Goal: Communication & Community: Participate in discussion

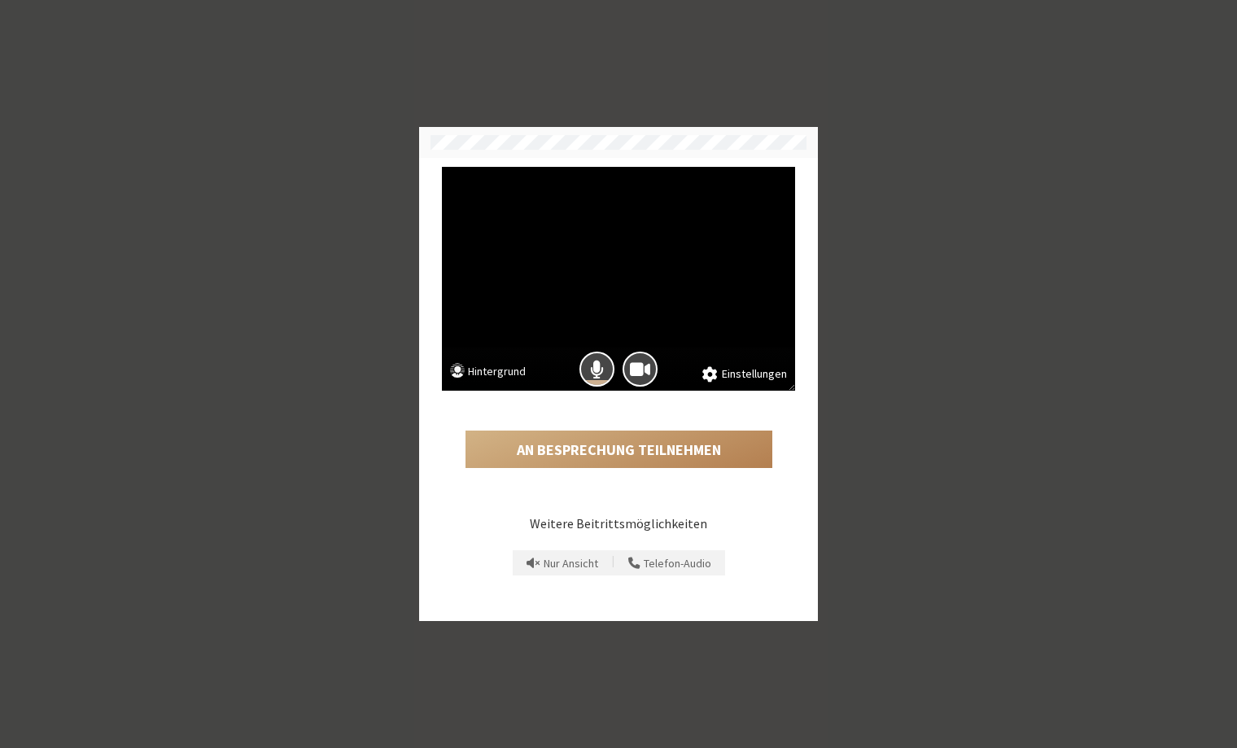
click at [494, 370] on button "Hintergrund" at bounding box center [488, 373] width 76 height 20
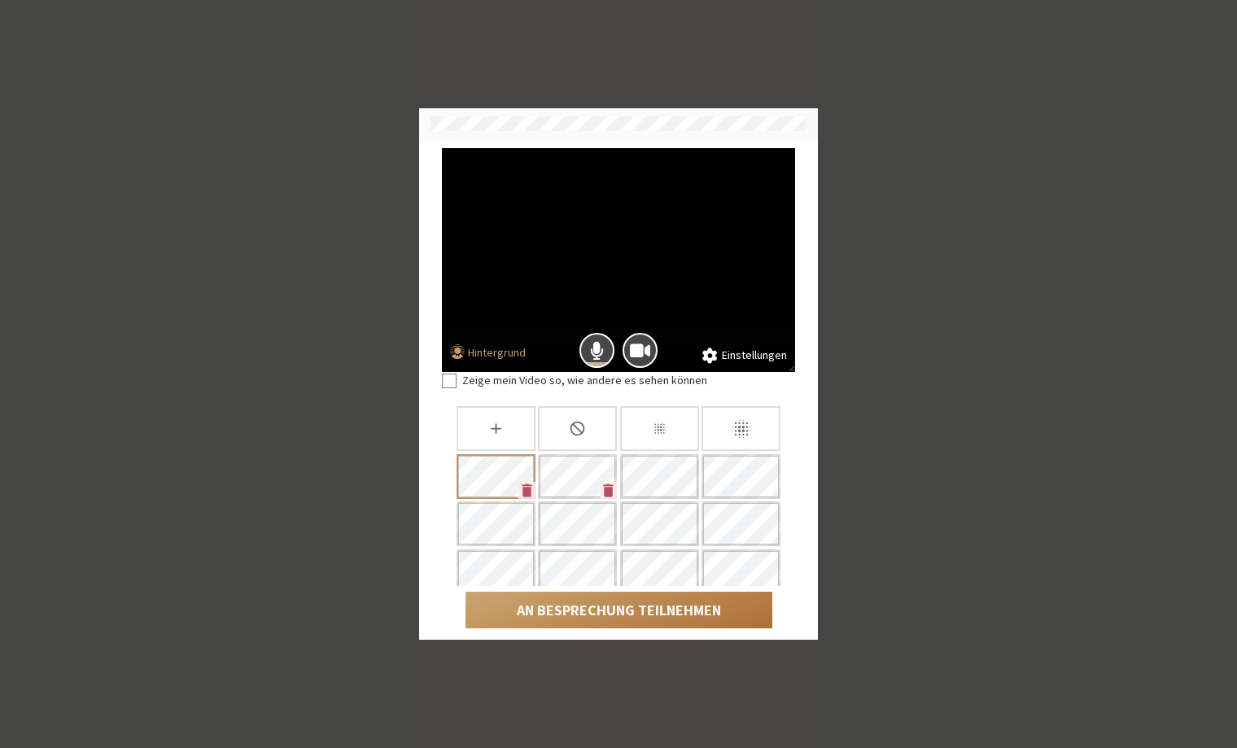
click at [618, 608] on button "An Besprechung teilnehmen" at bounding box center [618, 609] width 307 height 37
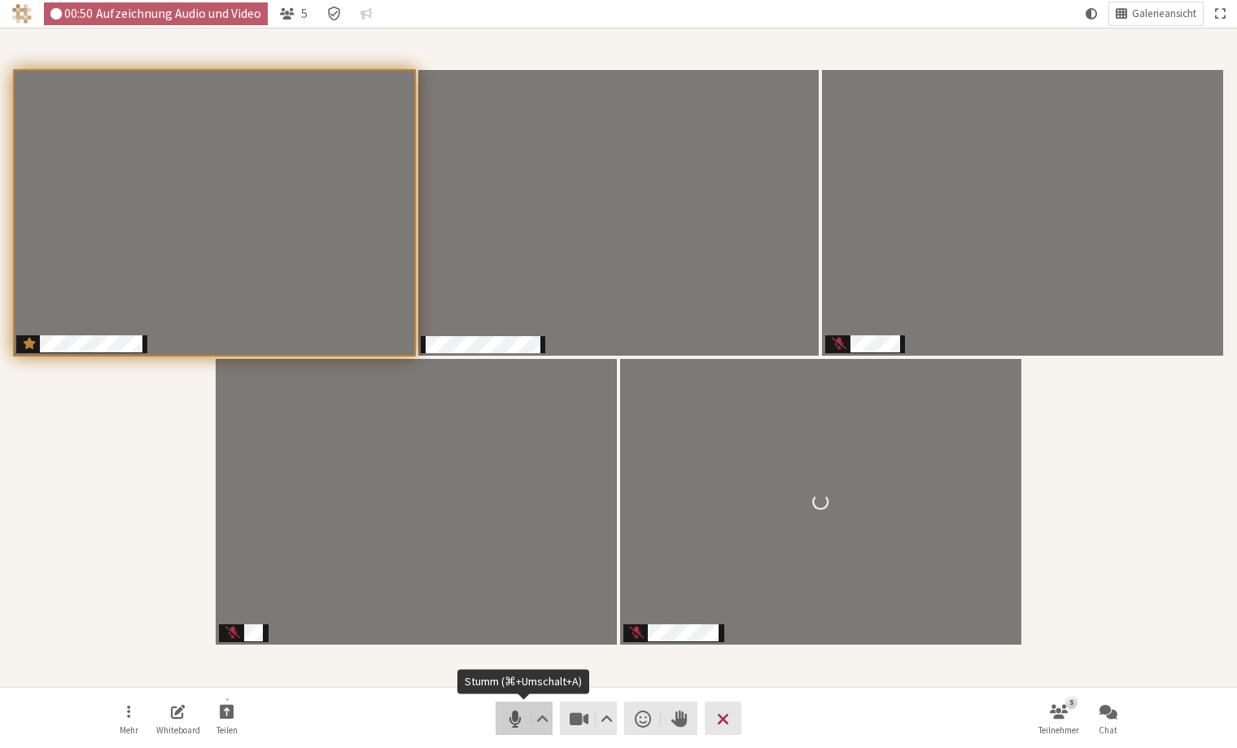
click at [512, 721] on span "Stumm (⌘+Umschalt+A)" at bounding box center [515, 718] width 23 height 23
click at [508, 718] on span "Stummschaltung aufheben (⌘+Umschalt+A)" at bounding box center [515, 718] width 23 height 23
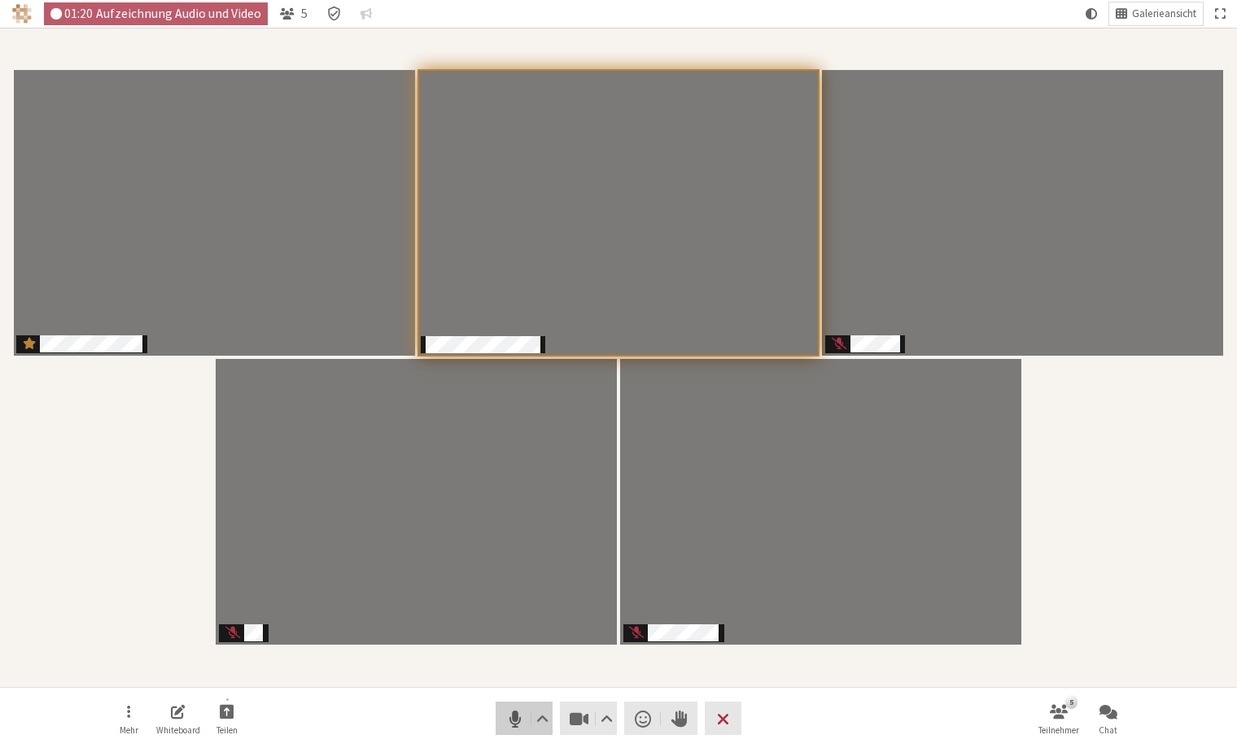
click at [516, 724] on span "Stumm (⌘+Umschalt+A)" at bounding box center [515, 718] width 23 height 23
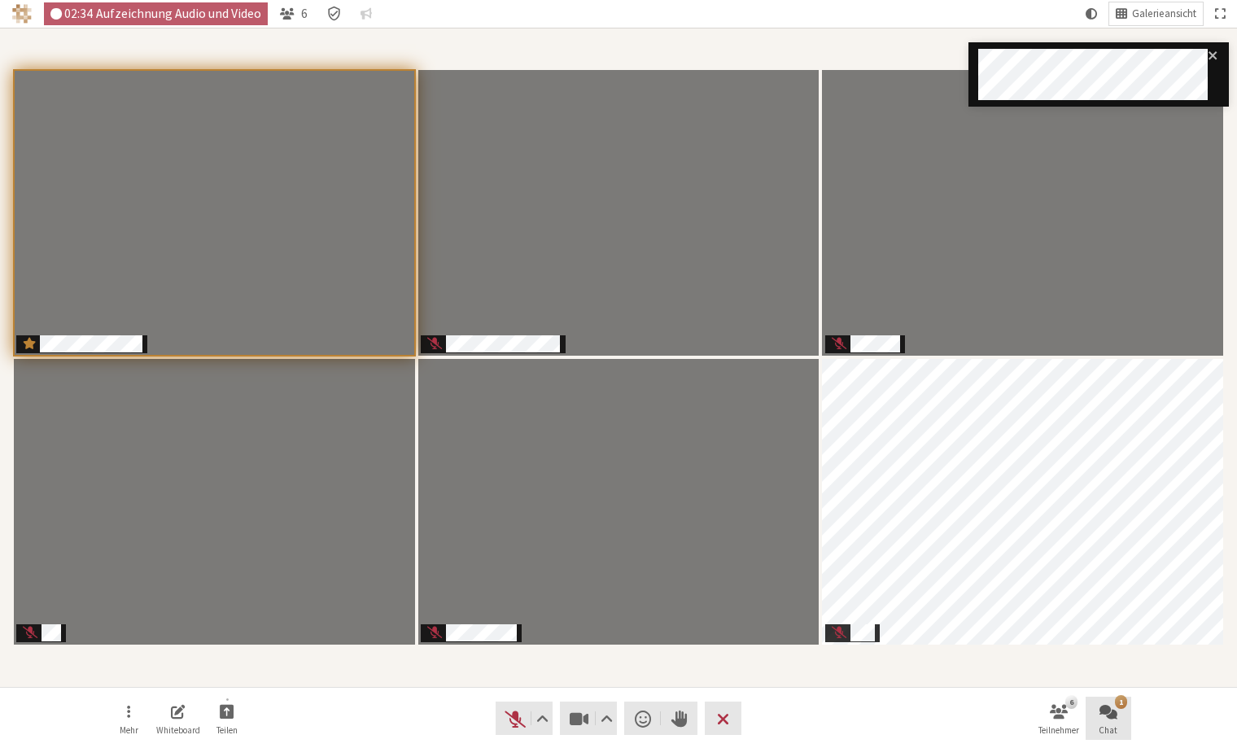
click at [1108, 720] on button "1 Chat" at bounding box center [1108, 718] width 46 height 44
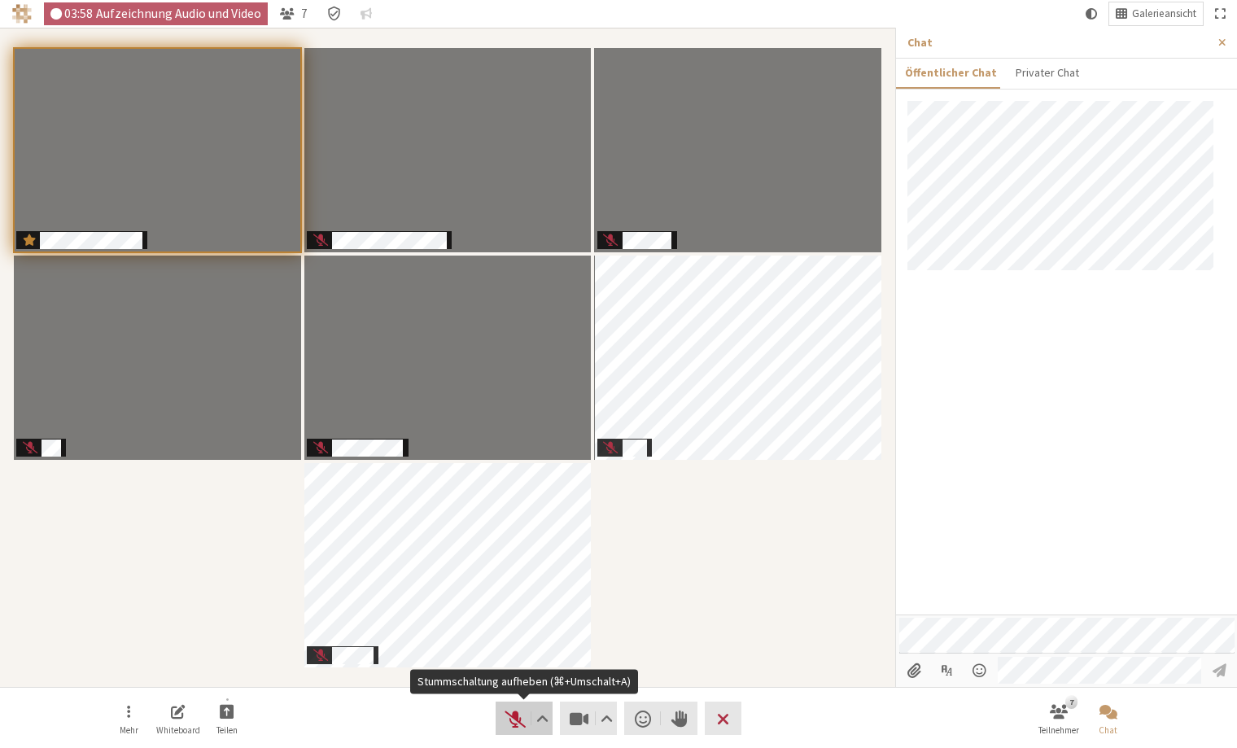
click at [508, 714] on span "Stummschaltung aufheben (⌘+Umschalt+A)" at bounding box center [515, 718] width 23 height 23
click at [513, 722] on span "Stumm (⌘+Umschalt+A)" at bounding box center [515, 718] width 23 height 23
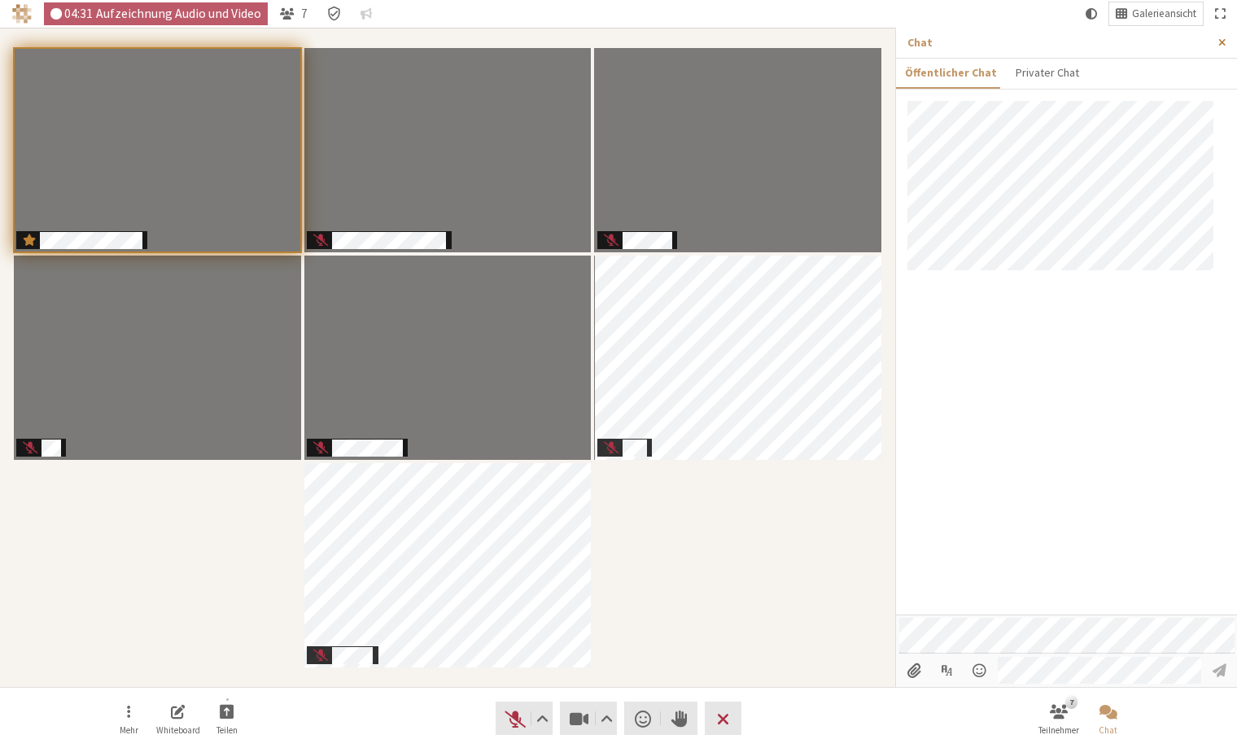
click at [1221, 41] on span "Seitenleiste schließen" at bounding box center [1221, 43] width 7 height 12
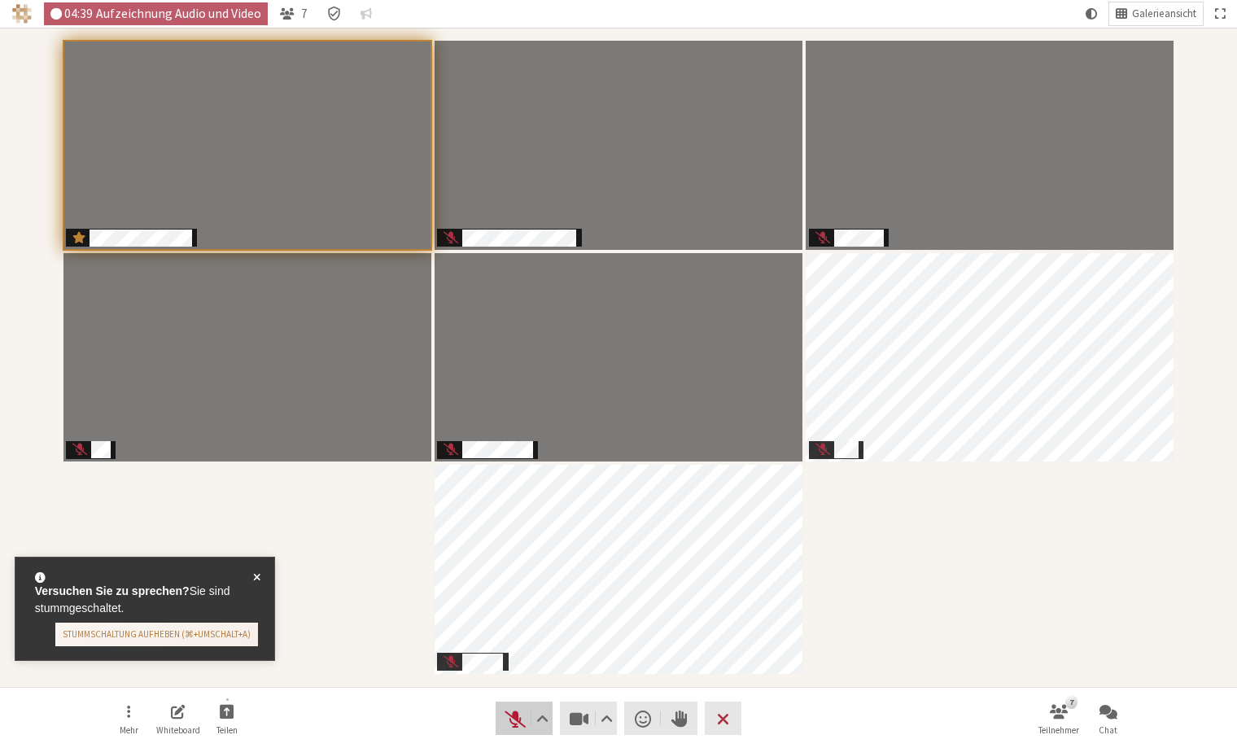
click at [516, 718] on span "Stummschaltung aufheben (⌘+Umschalt+A)" at bounding box center [515, 718] width 23 height 23
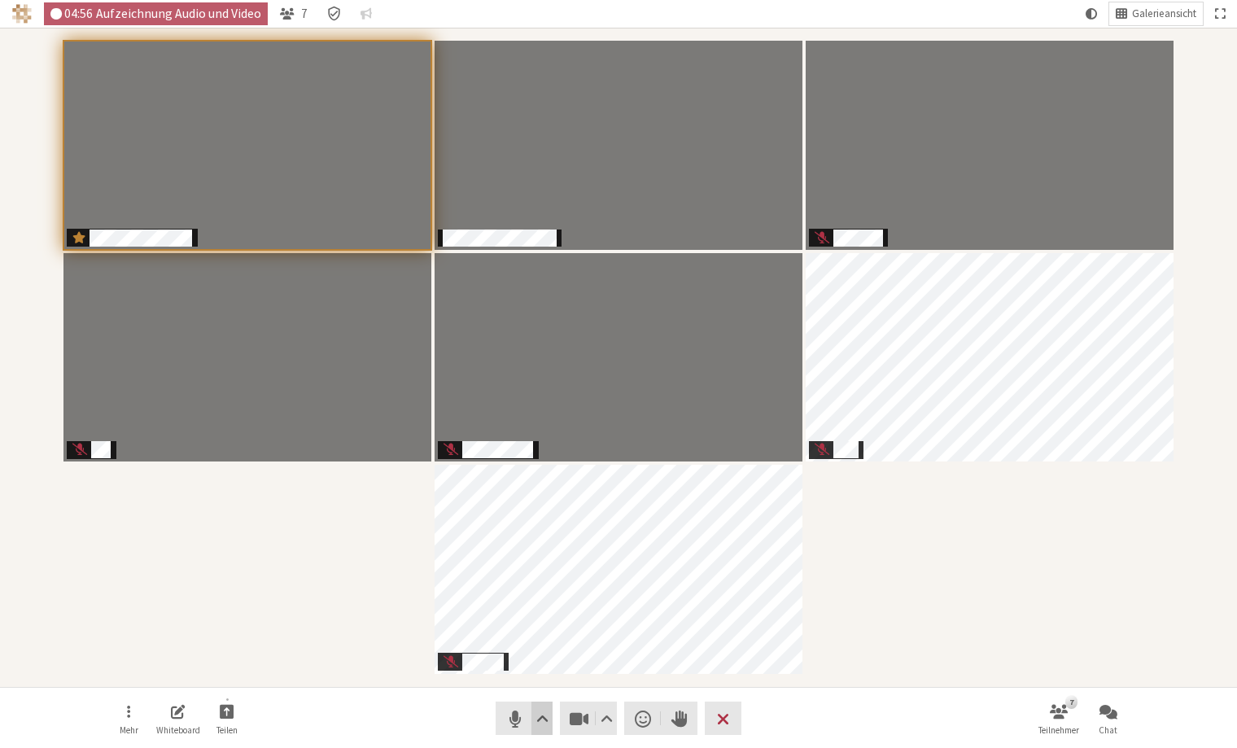
click at [531, 721] on button "Audioeinstellungen" at bounding box center [541, 717] width 20 height 33
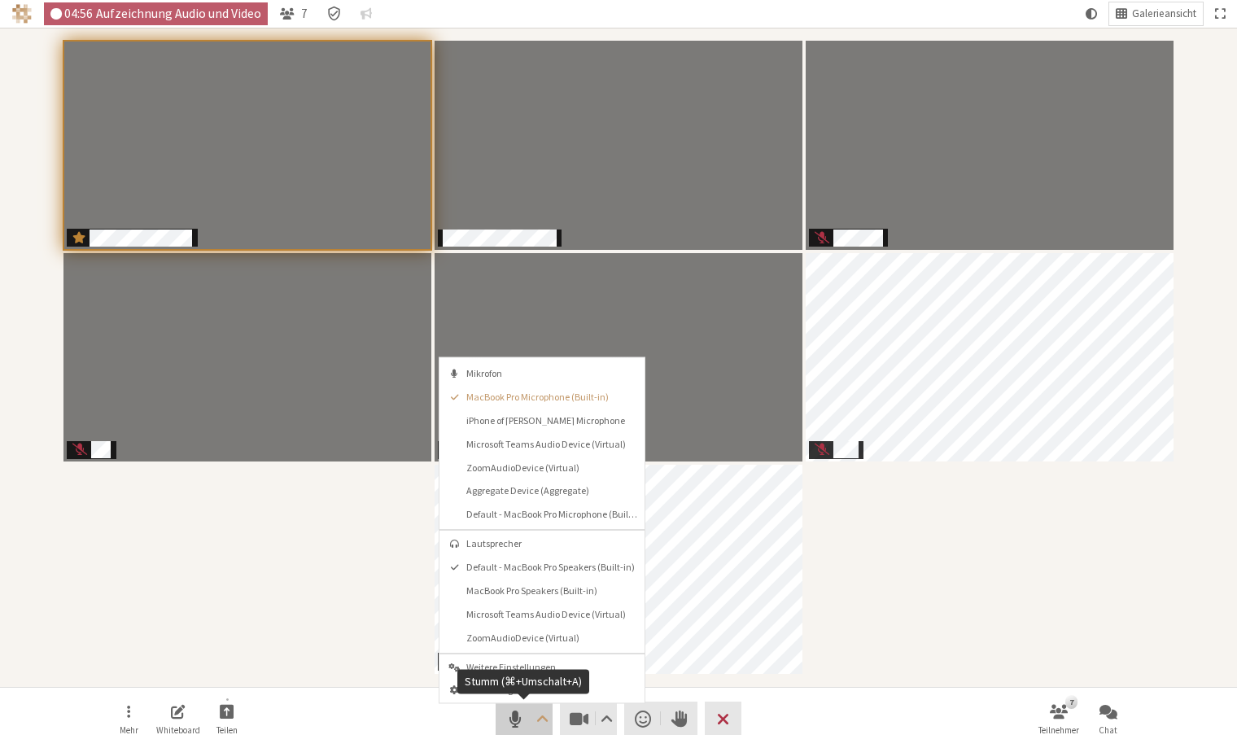
click at [520, 720] on span "Stumm (⌘+Umschalt+A)" at bounding box center [515, 718] width 23 height 23
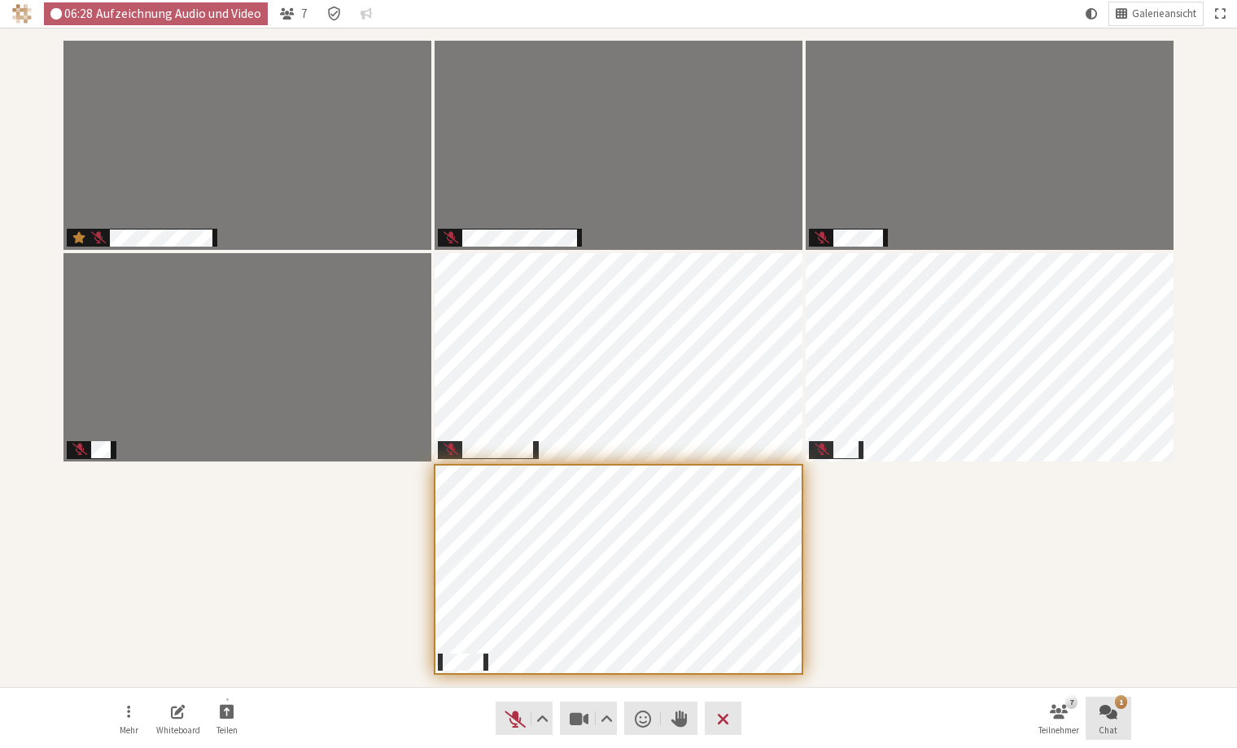
click at [1107, 739] on button "1 Chat" at bounding box center [1108, 718] width 46 height 44
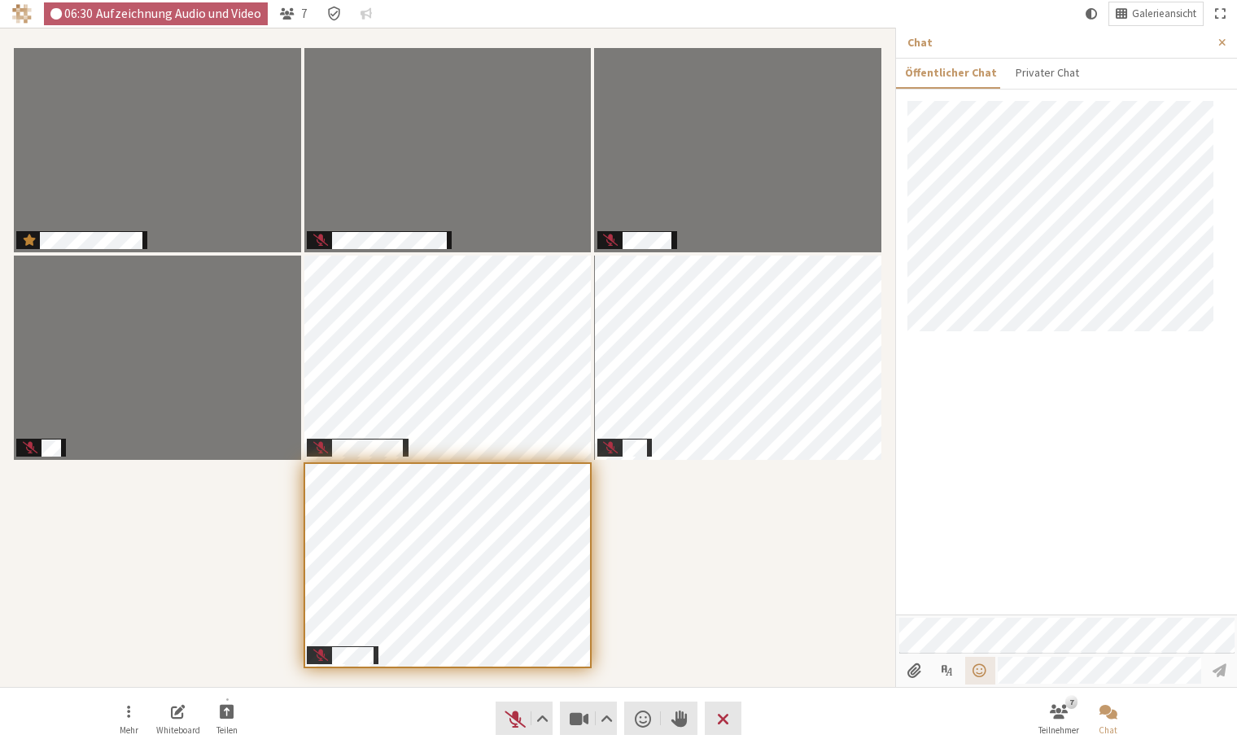
click at [984, 663] on span "Menü öffnen" at bounding box center [980, 669] width 18 height 15
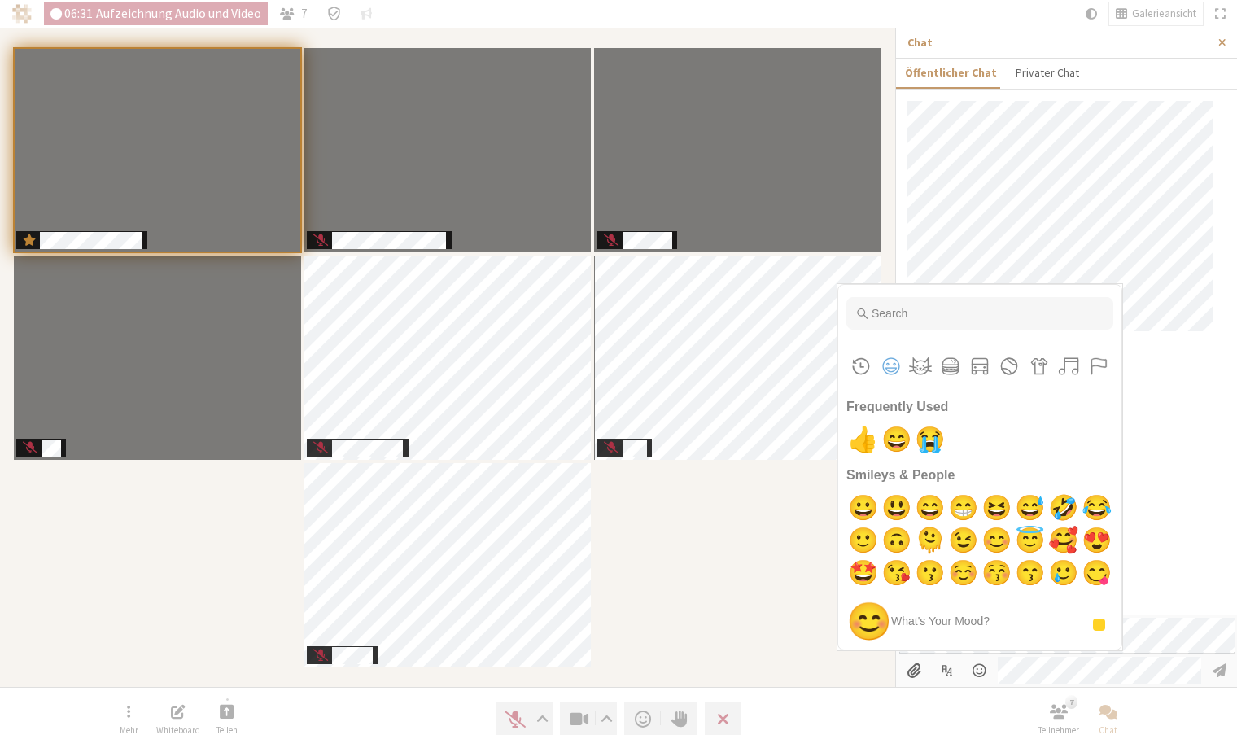
click at [1164, 437] on div at bounding box center [1066, 357] width 341 height 513
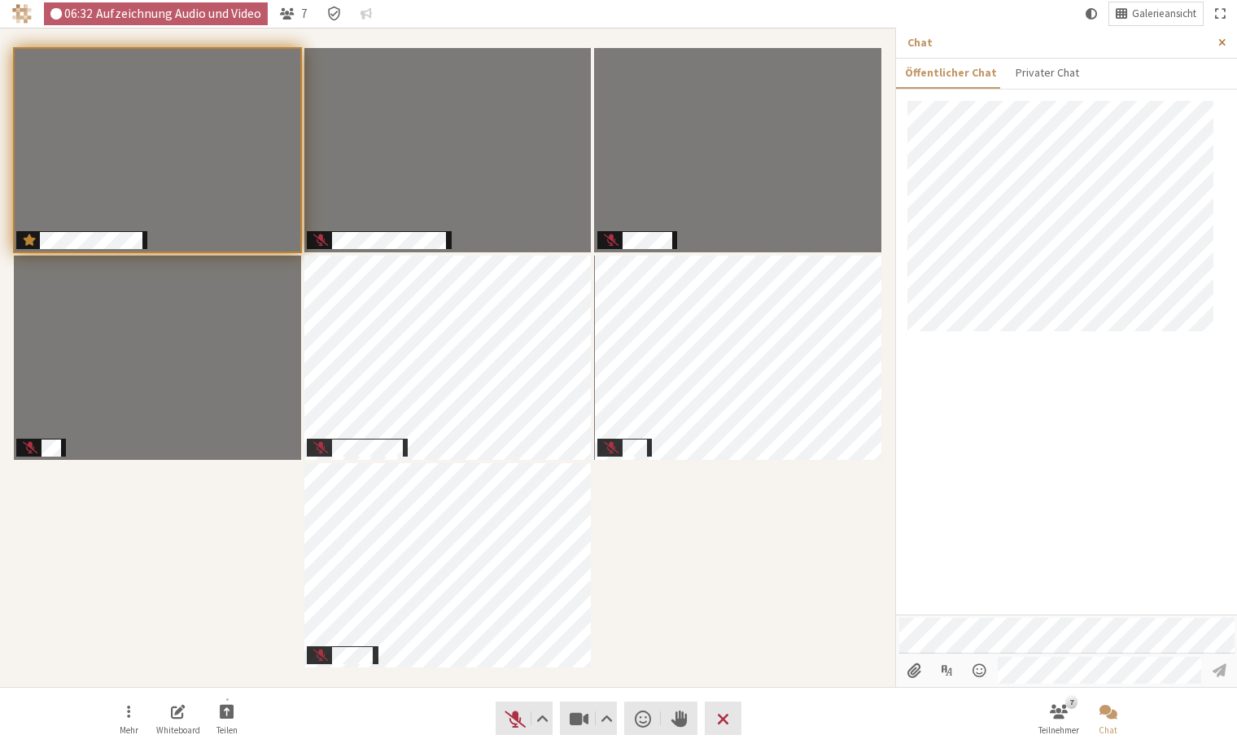
click at [1220, 33] on button "Seitenleiste schließen" at bounding box center [1222, 43] width 30 height 30
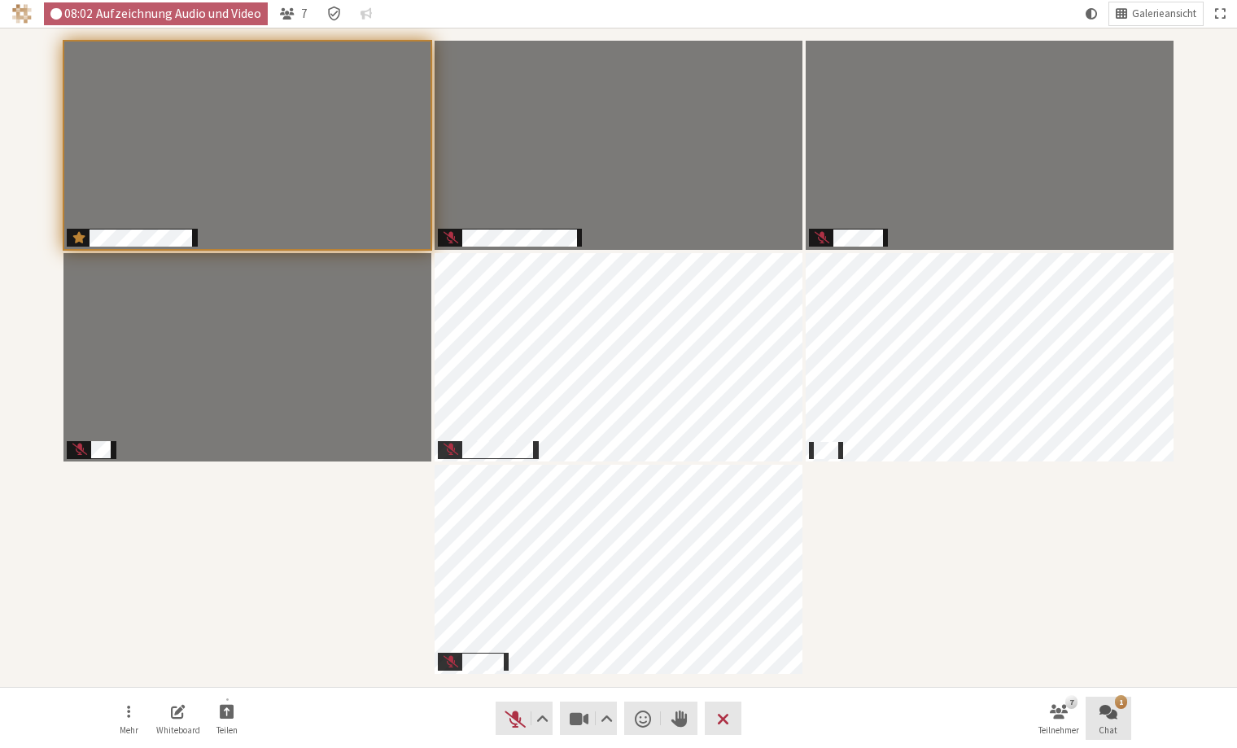
click at [1117, 714] on button "1 Chat" at bounding box center [1108, 718] width 46 height 44
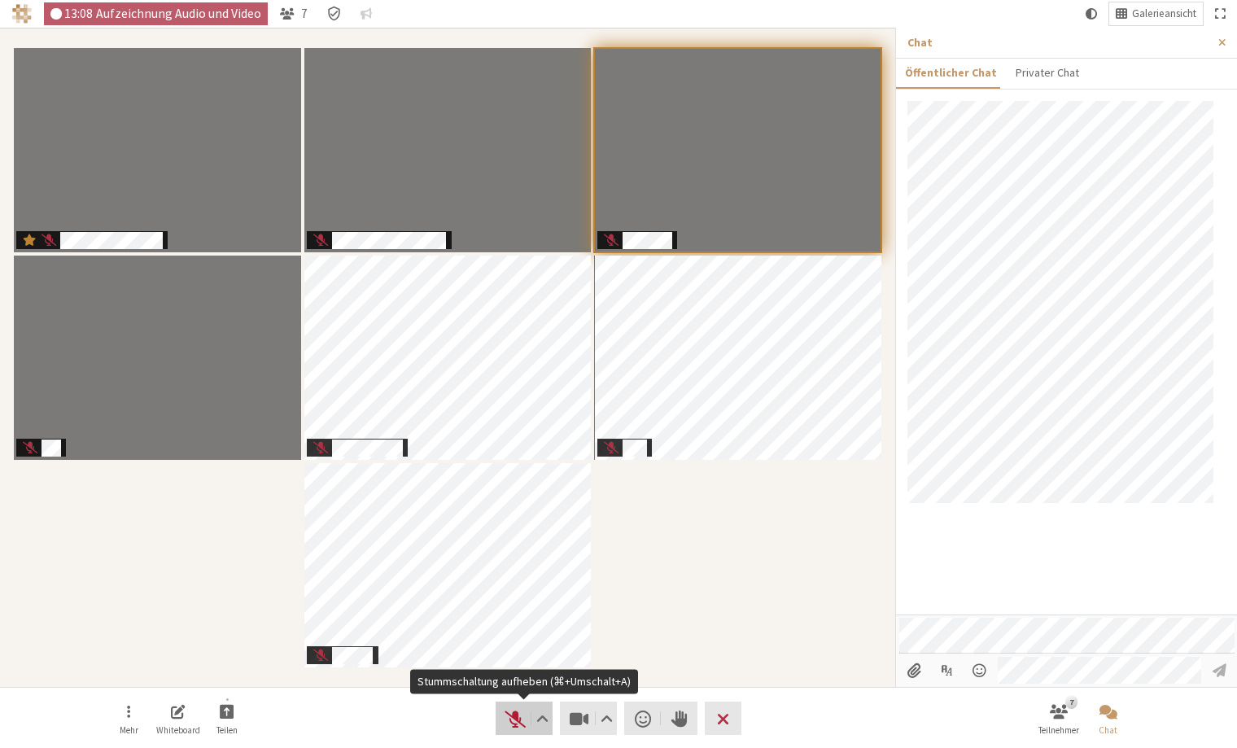
click at [515, 727] on span "Stummschaltung aufheben (⌘+Umschalt+A)" at bounding box center [515, 718] width 23 height 23
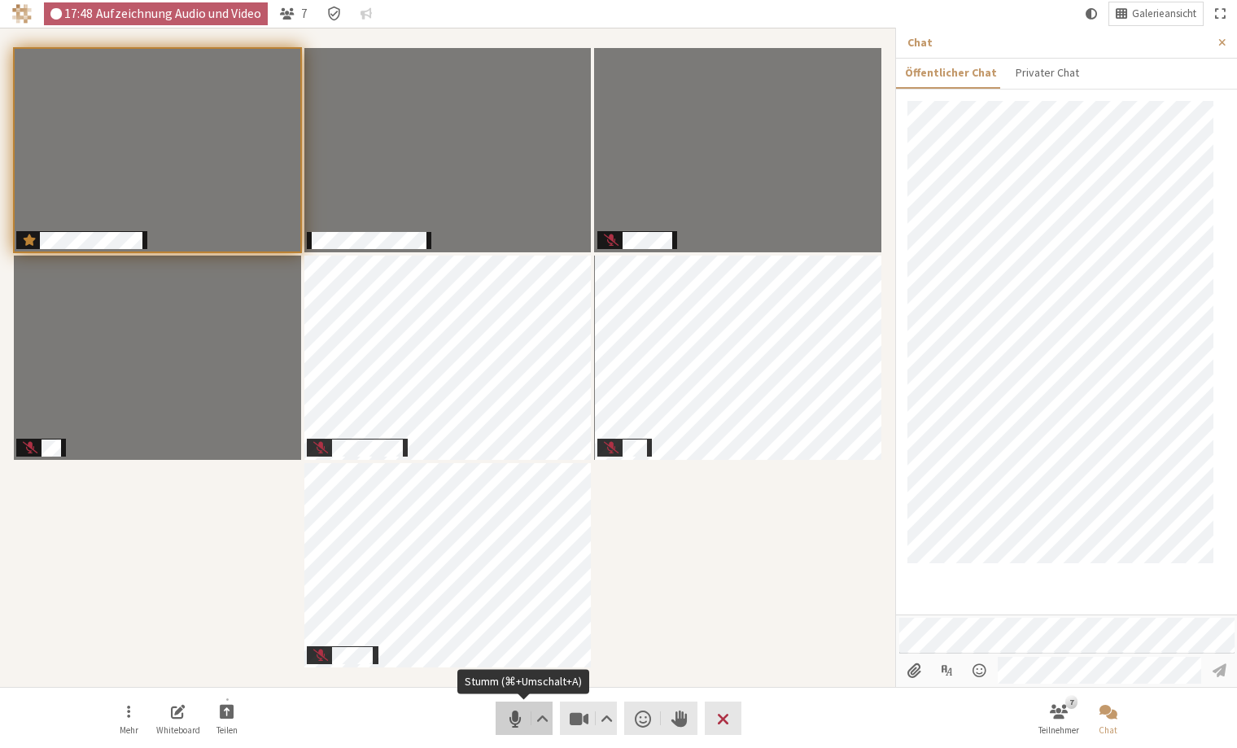
click at [512, 715] on span "Stumm (⌘+Umschalt+A)" at bounding box center [515, 718] width 23 height 23
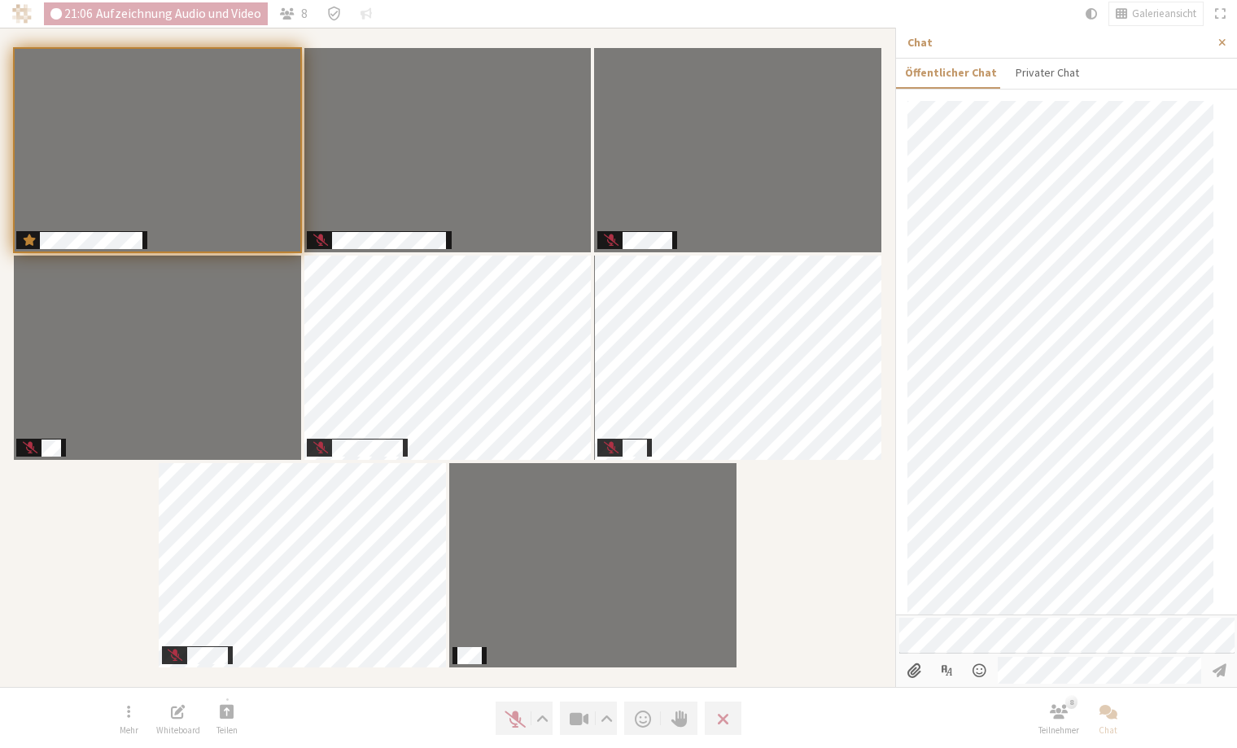
scroll to position [479, 0]
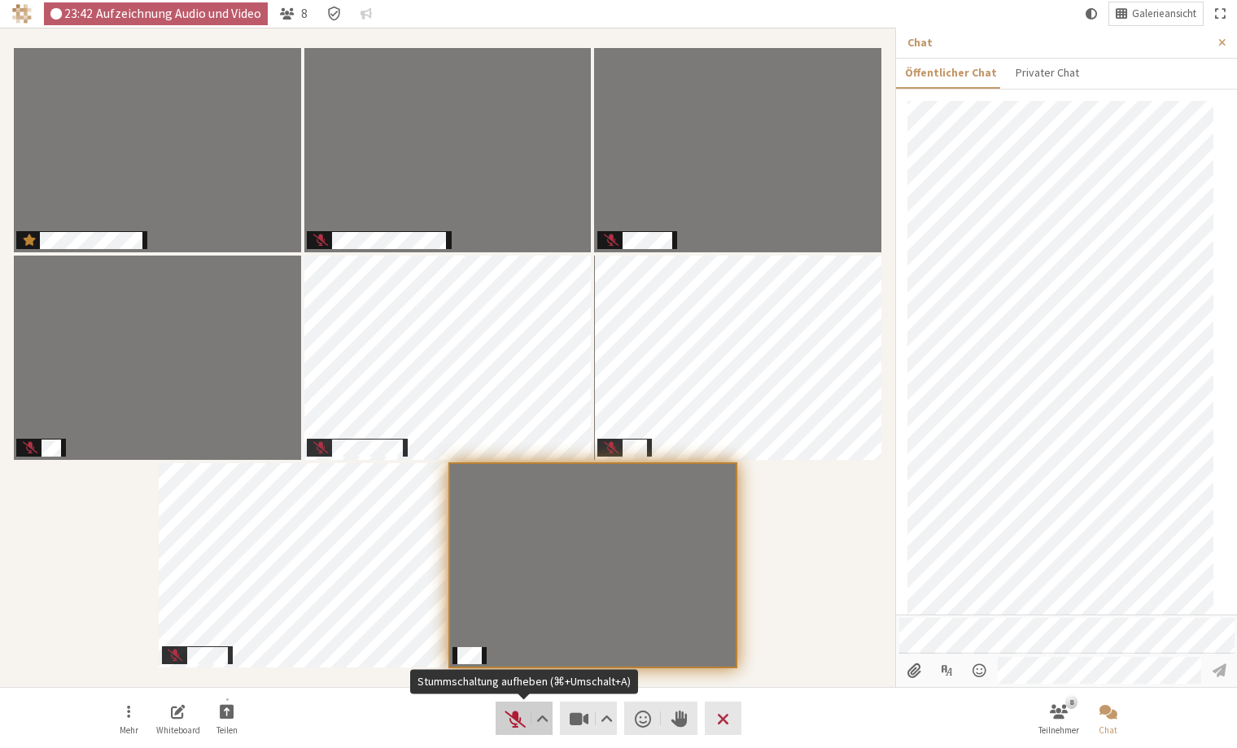
click at [508, 718] on span "Stummschaltung aufheben (⌘+Umschalt+A)" at bounding box center [515, 718] width 23 height 23
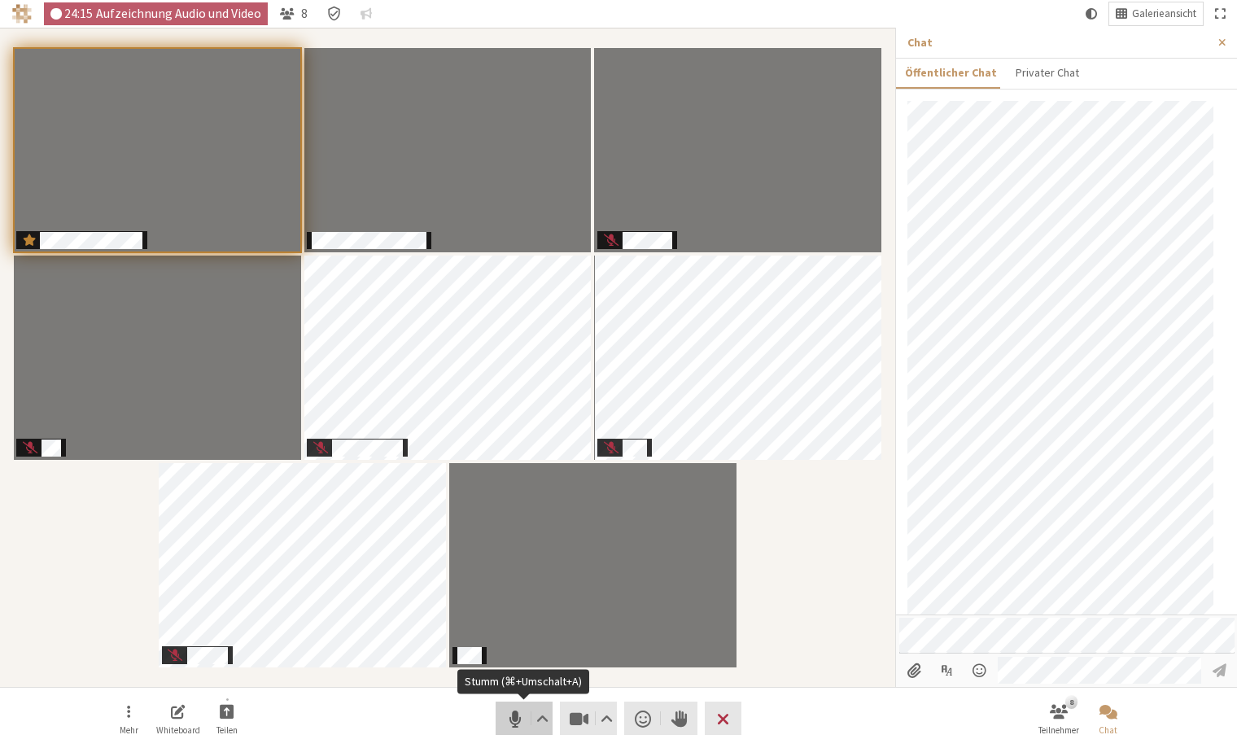
click at [502, 718] on button "Audio" at bounding box center [523, 717] width 57 height 33
click at [512, 717] on span "Stummschaltung aufheben (⌘+Umschalt+A)" at bounding box center [515, 718] width 23 height 23
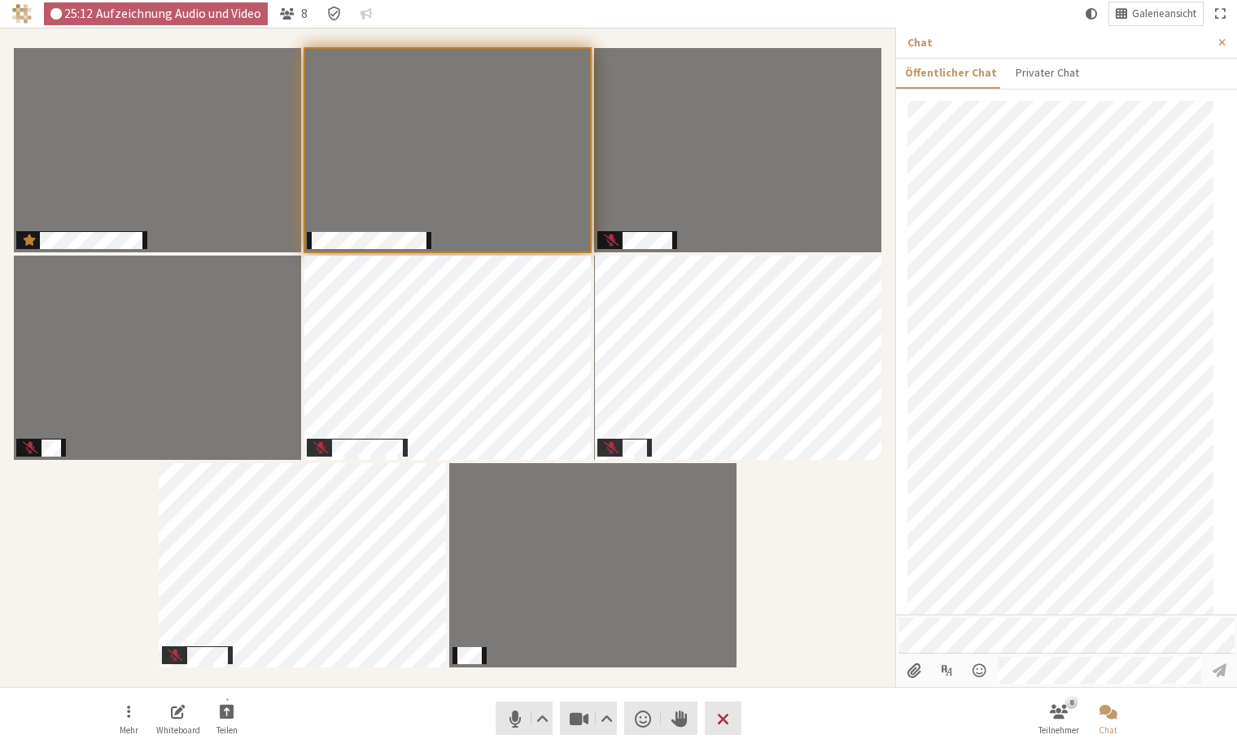
scroll to position [591, 0]
drag, startPoint x: 518, startPoint y: 719, endPoint x: 507, endPoint y: 718, distance: 11.4
click at [518, 718] on span "Stumm (⌘+Umschalt+A)" at bounding box center [515, 718] width 23 height 23
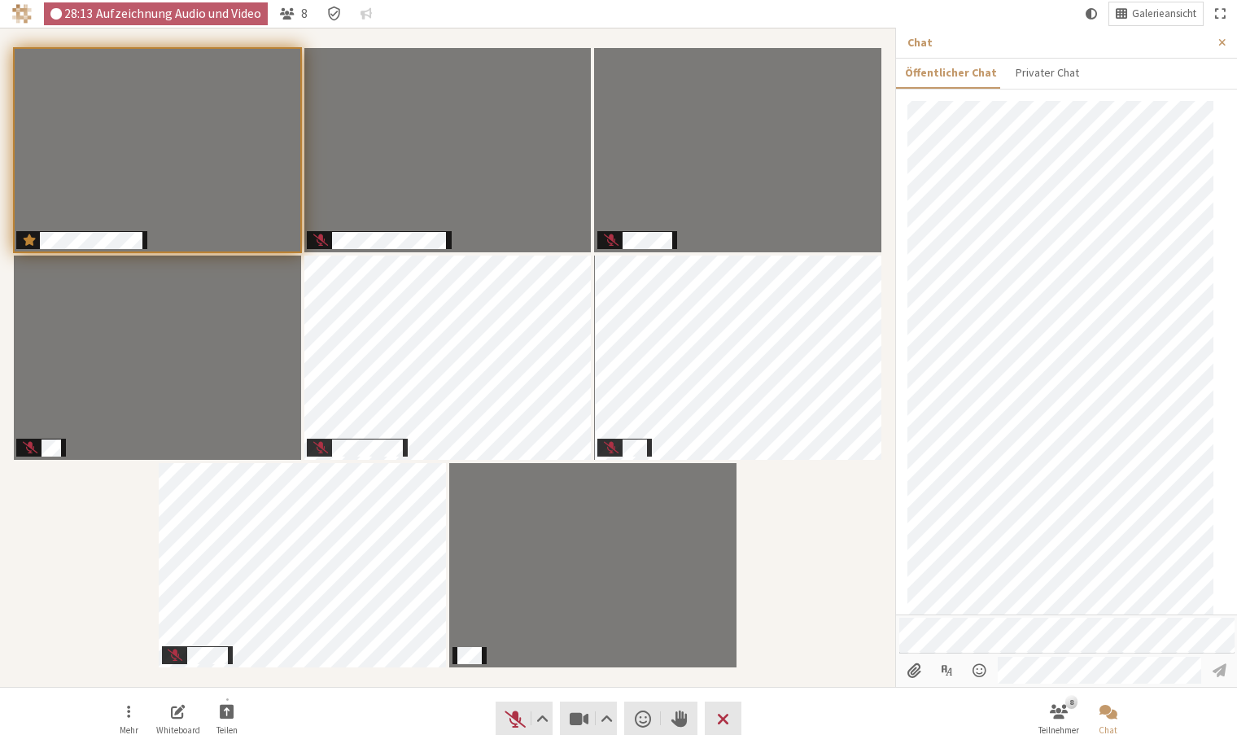
scroll to position [725, 0]
click at [972, 674] on span "Menü öffnen" at bounding box center [980, 669] width 18 height 15
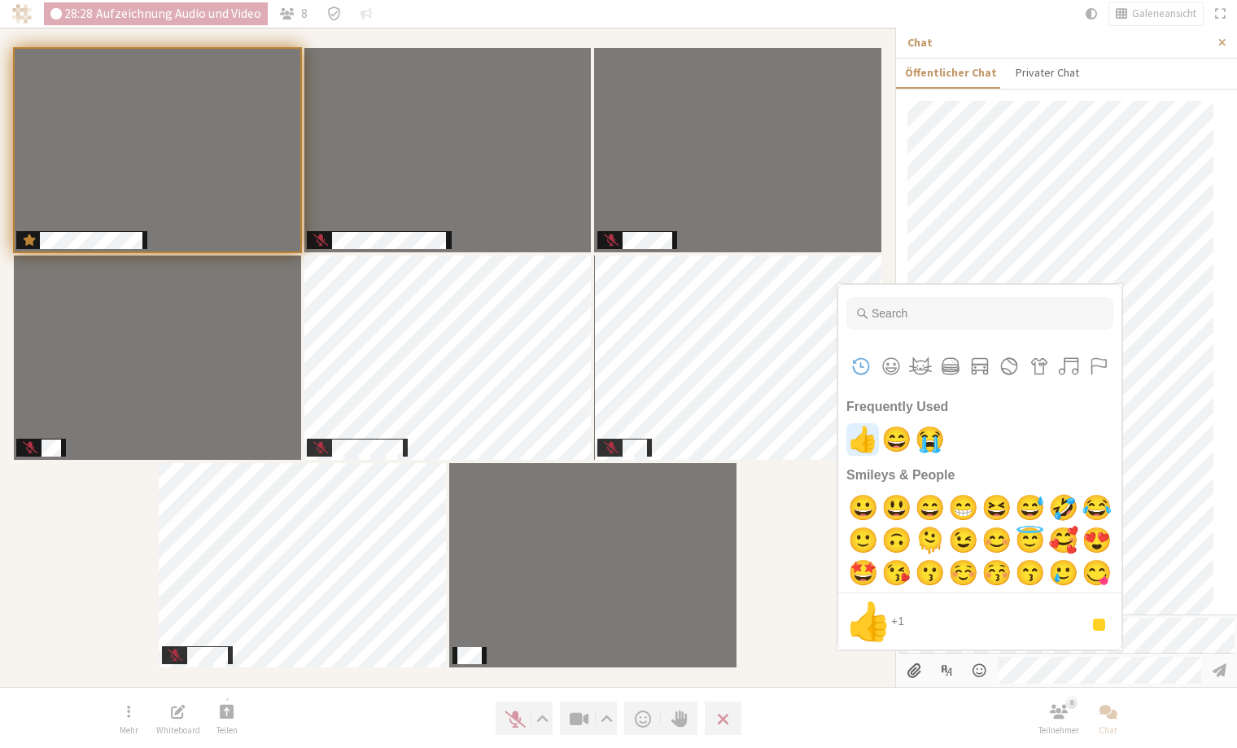
click at [861, 443] on span "👍" at bounding box center [863, 439] width 38 height 33
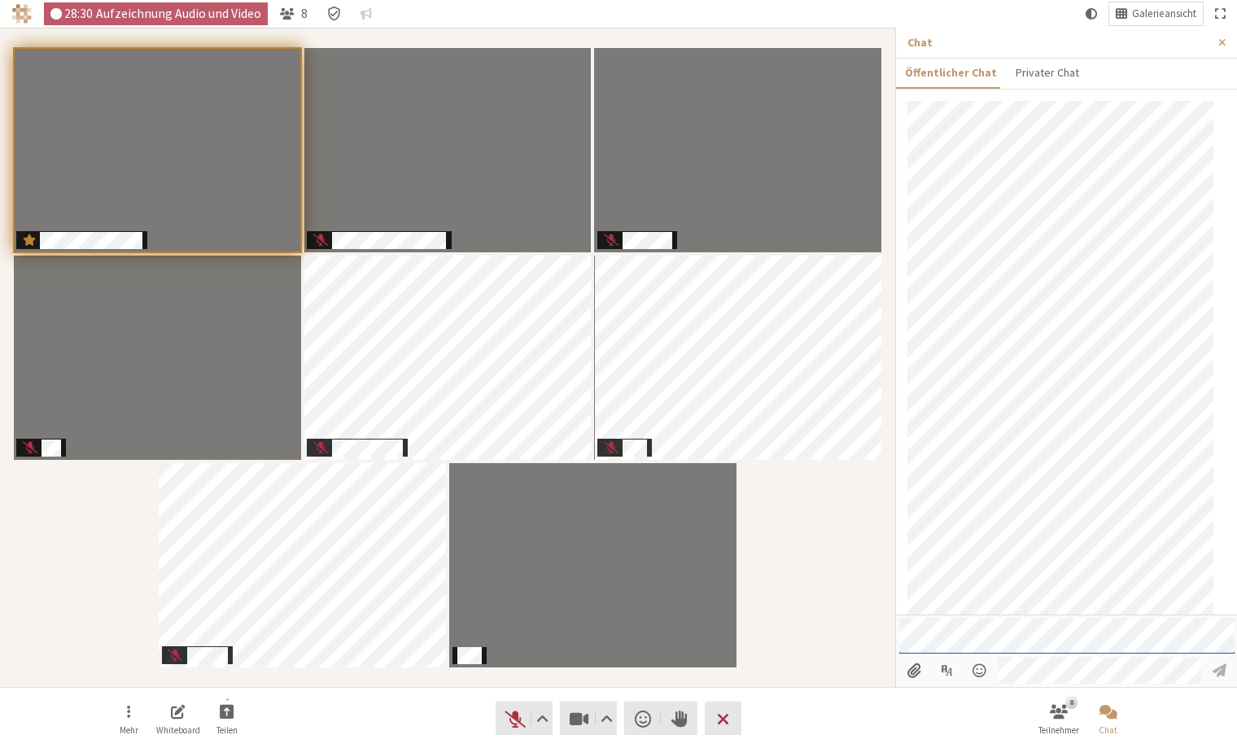
scroll to position [802, 0]
click at [513, 724] on span "Stummschaltung aufheben (⌘+Umschalt+A)" at bounding box center [515, 718] width 23 height 23
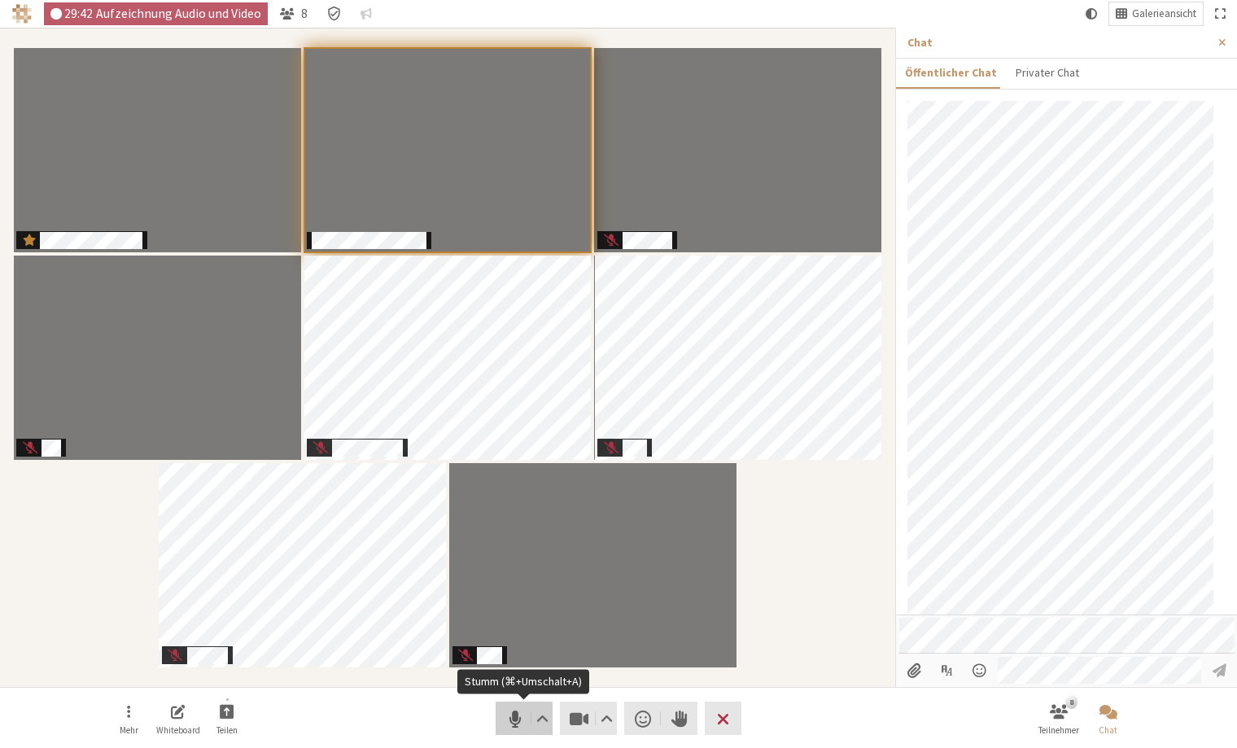
click at [514, 720] on span "Stumm (⌘+Umschalt+A)" at bounding box center [515, 718] width 23 height 23
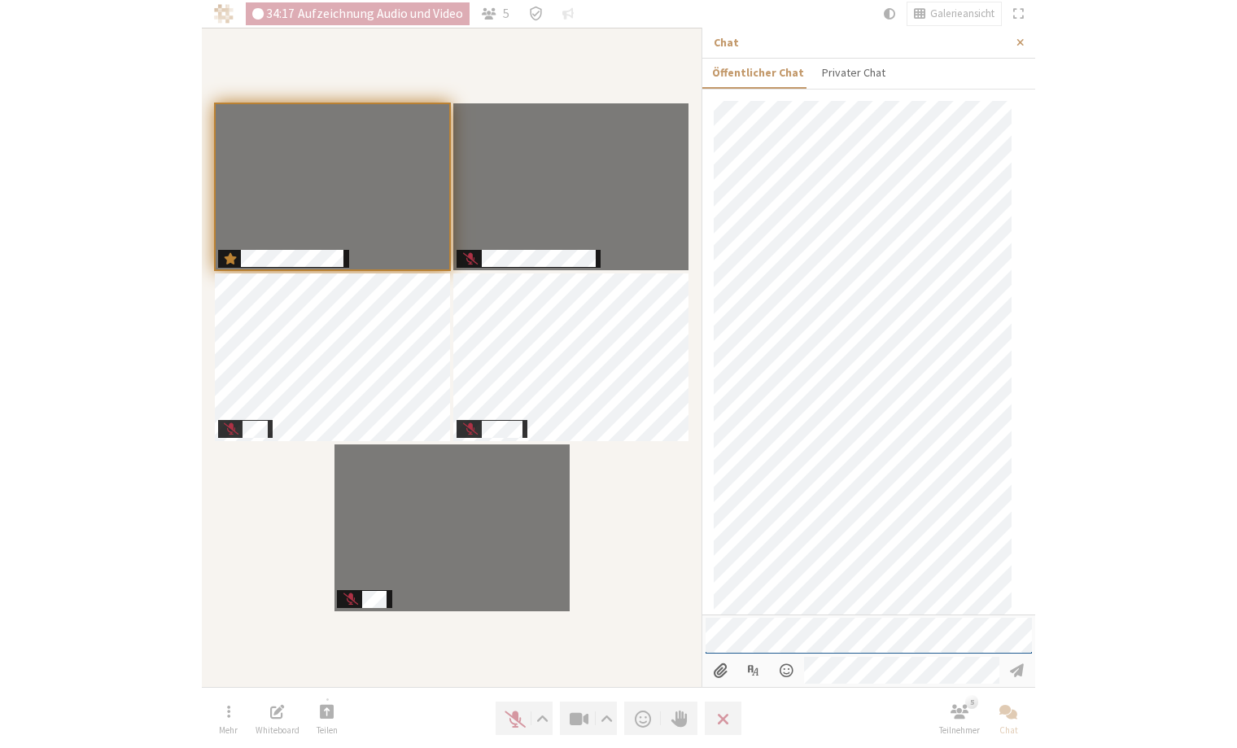
scroll to position [1794, 0]
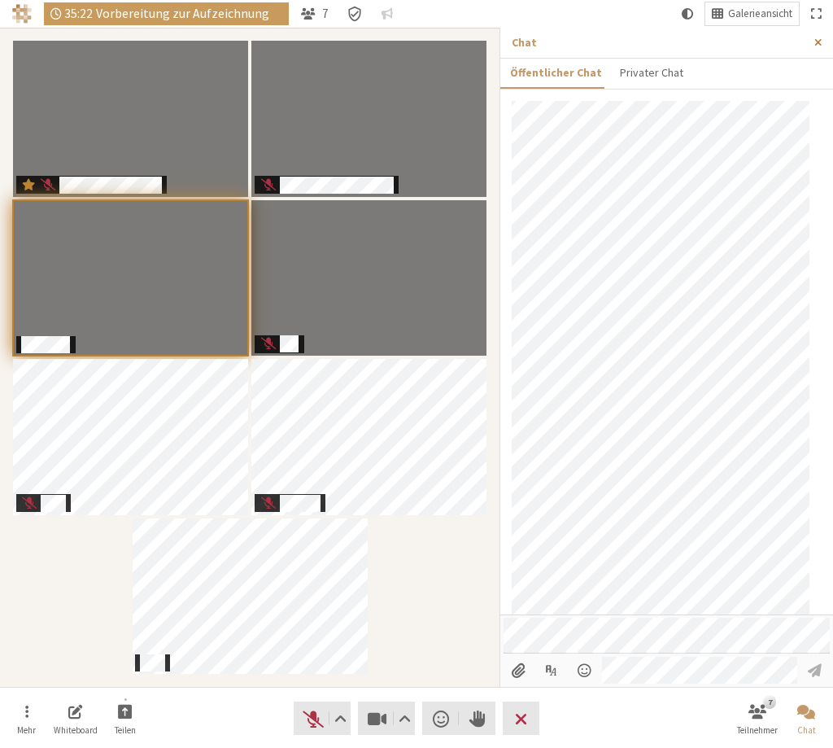
click at [822, 41] on button "Seitenleiste schließen" at bounding box center [818, 43] width 30 height 30
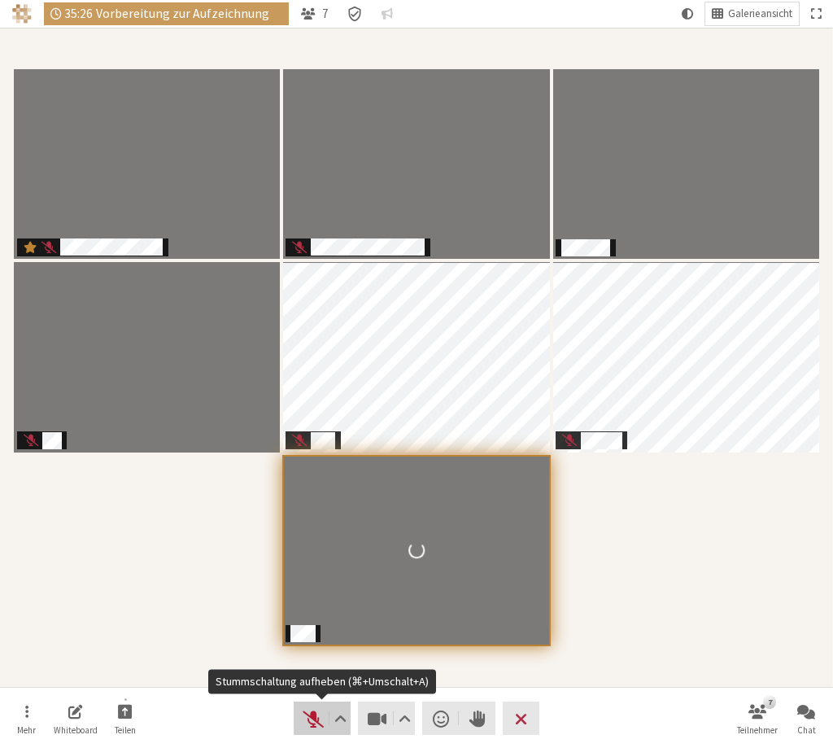
click at [303, 724] on span "Stummschaltung aufheben (⌘+Umschalt+A)" at bounding box center [313, 718] width 23 height 23
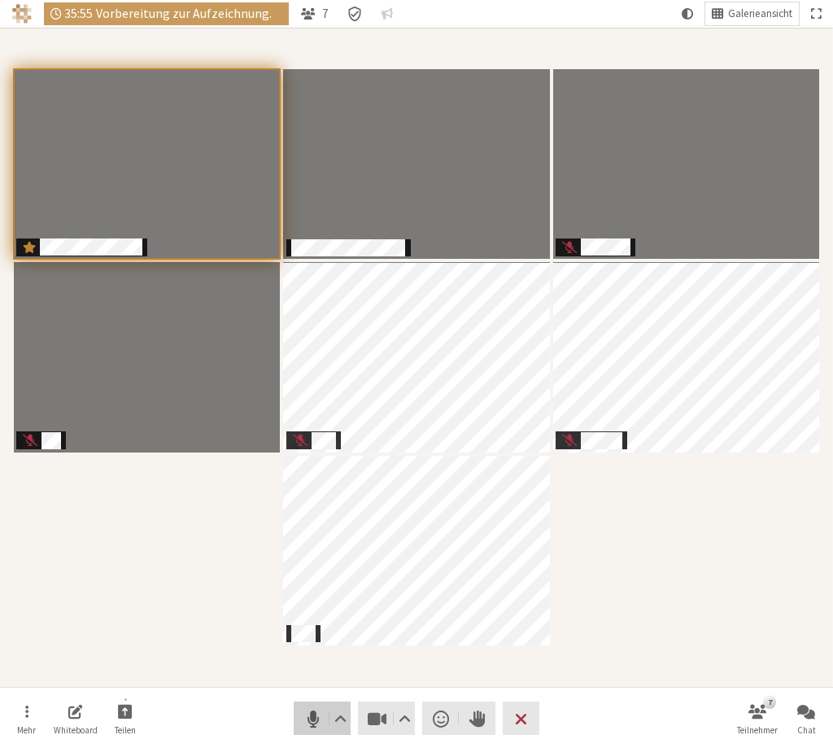
click at [307, 718] on span "Stumm (⌘+Umschalt+A)" at bounding box center [313, 718] width 23 height 23
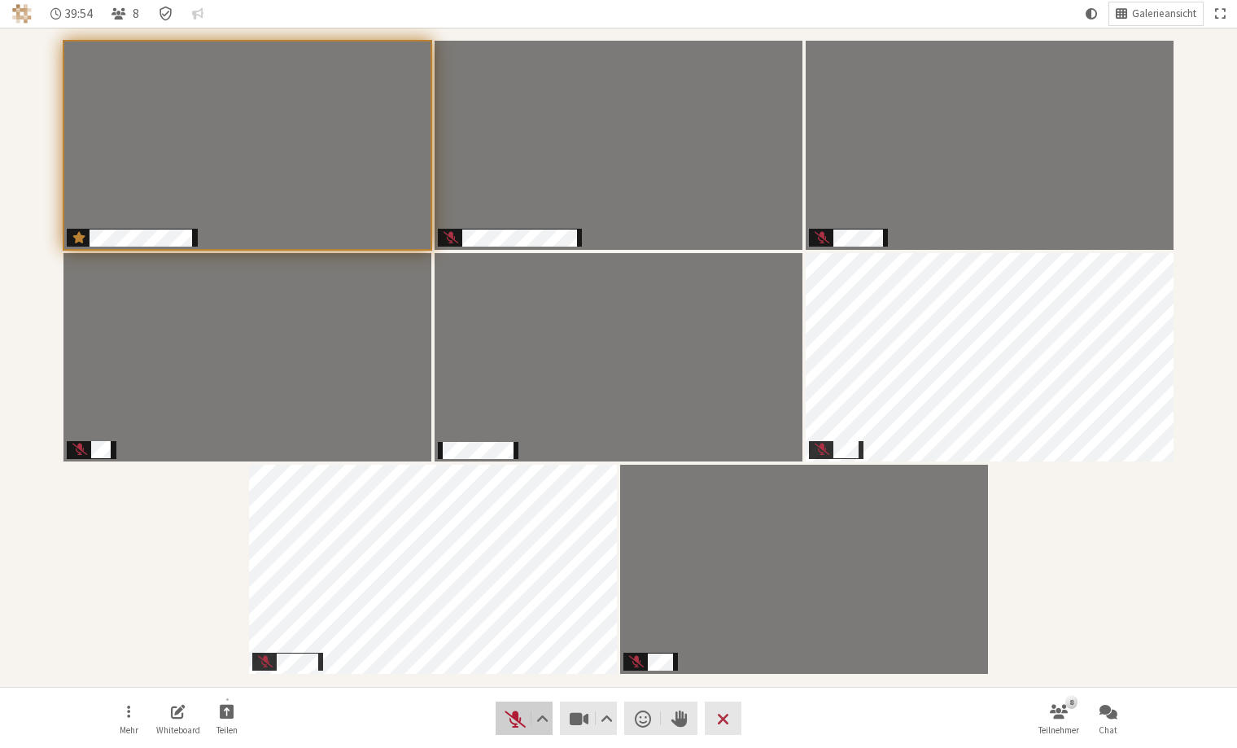
click at [514, 722] on span "Stummschaltung aufheben (⌘+Umschalt+A)" at bounding box center [515, 718] width 23 height 23
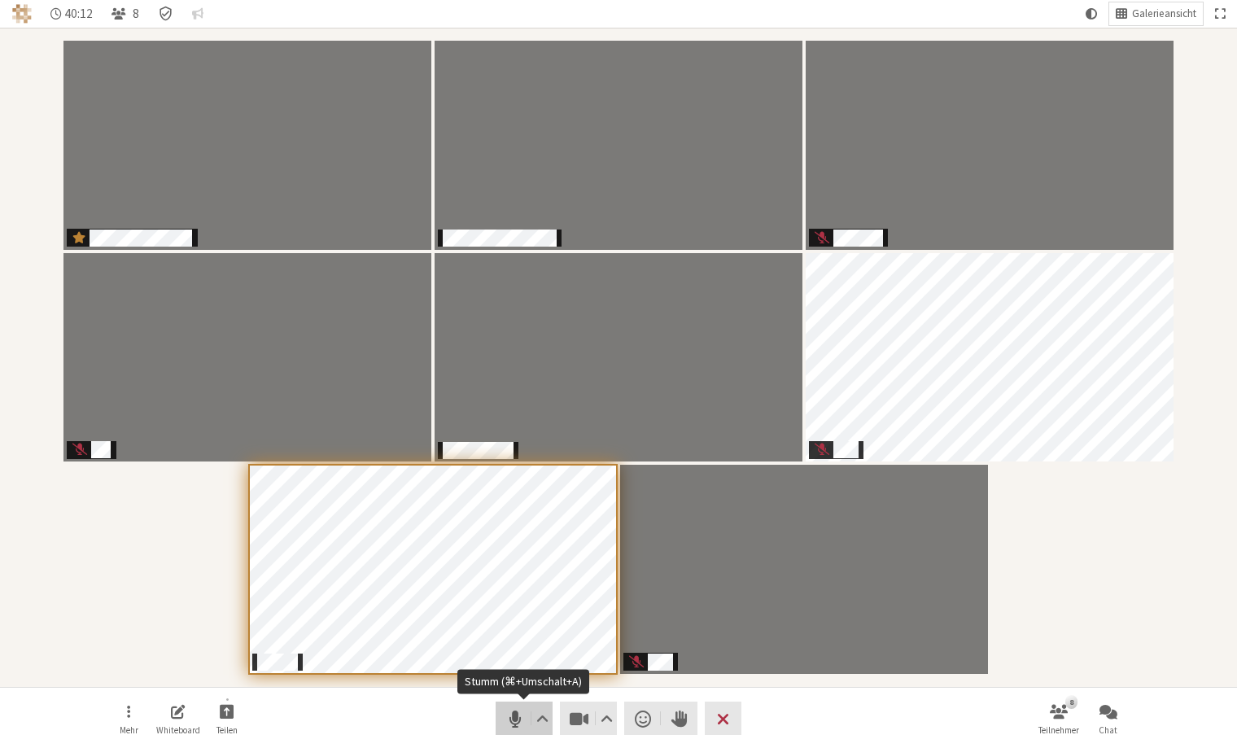
click at [516, 716] on span "Stumm (⌘+Umschalt+A)" at bounding box center [515, 718] width 23 height 23
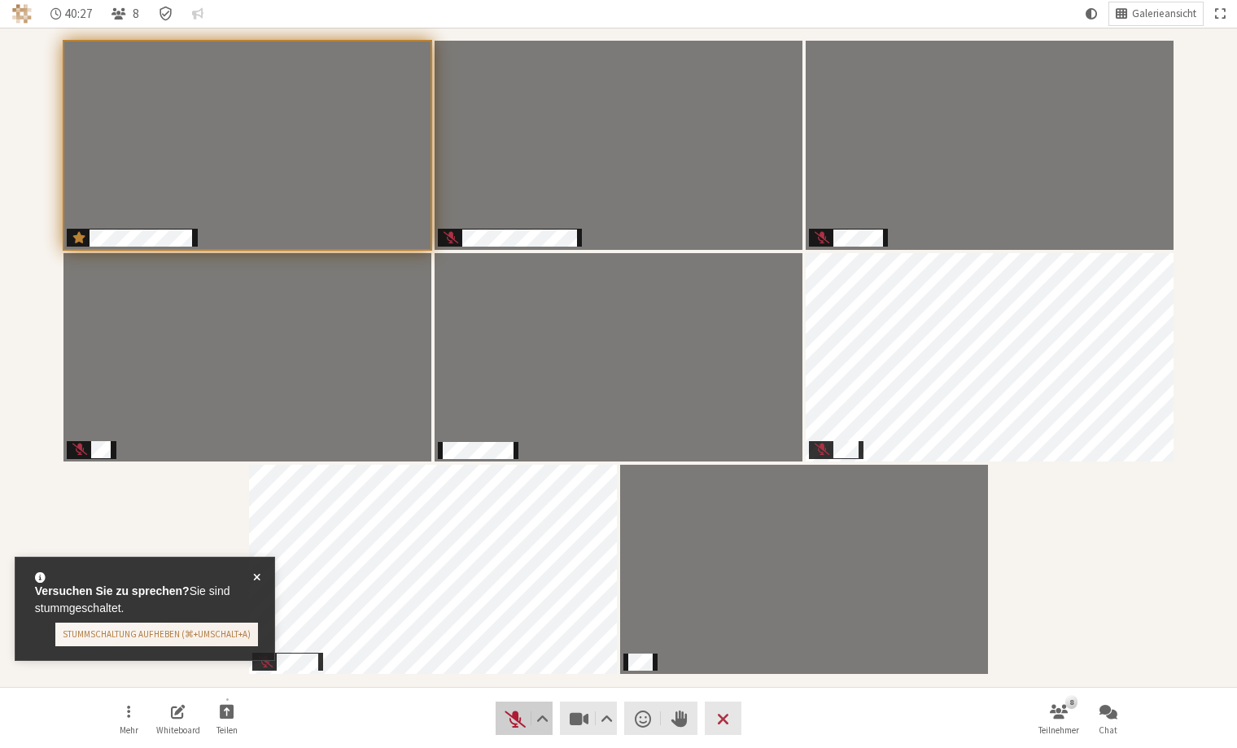
click at [507, 728] on span "Stummschaltung aufheben (⌘+Umschalt+A)" at bounding box center [515, 718] width 23 height 23
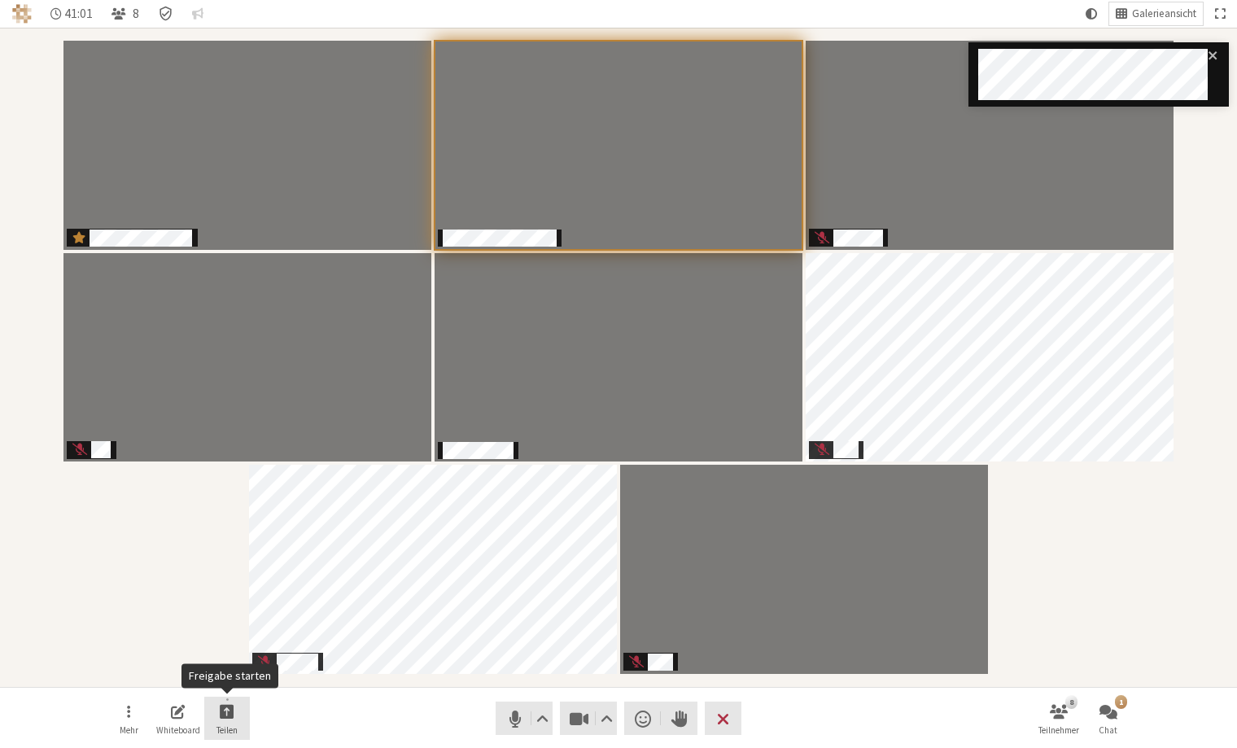
click at [225, 720] on button "Teilen" at bounding box center [227, 718] width 46 height 44
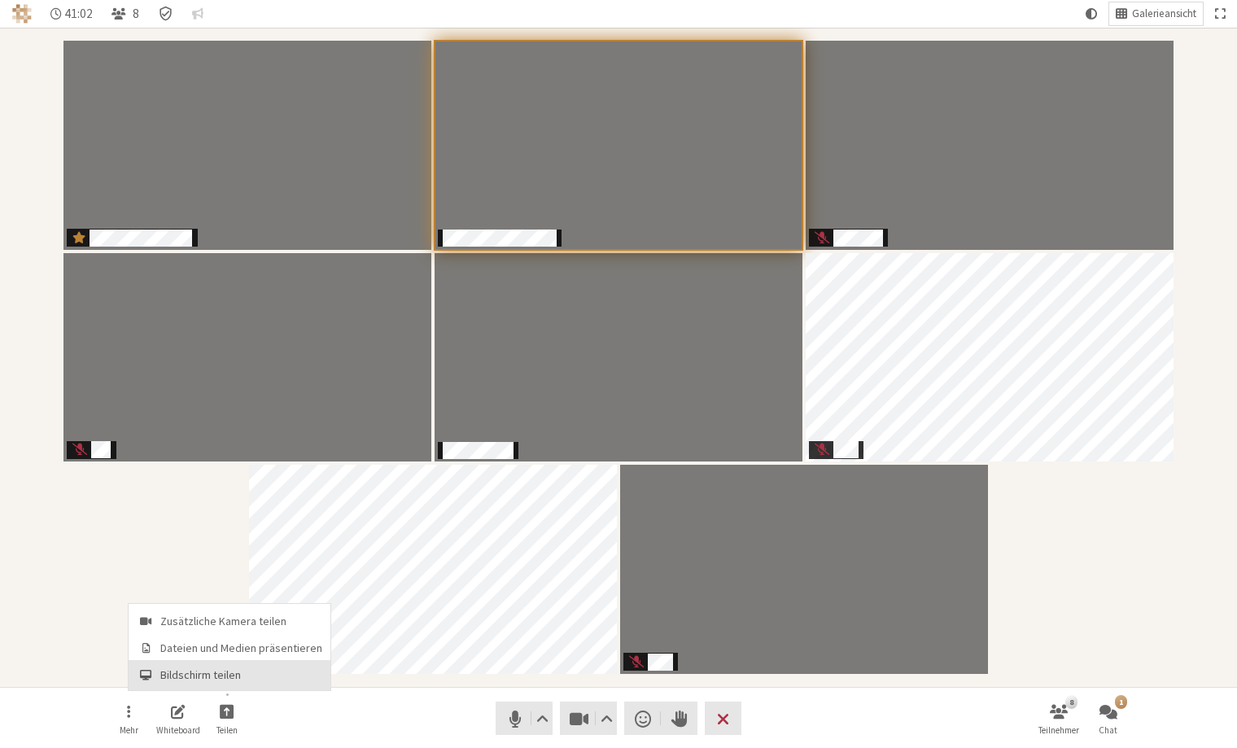
click at [226, 670] on span "Bildschirm teilen" at bounding box center [241, 675] width 162 height 12
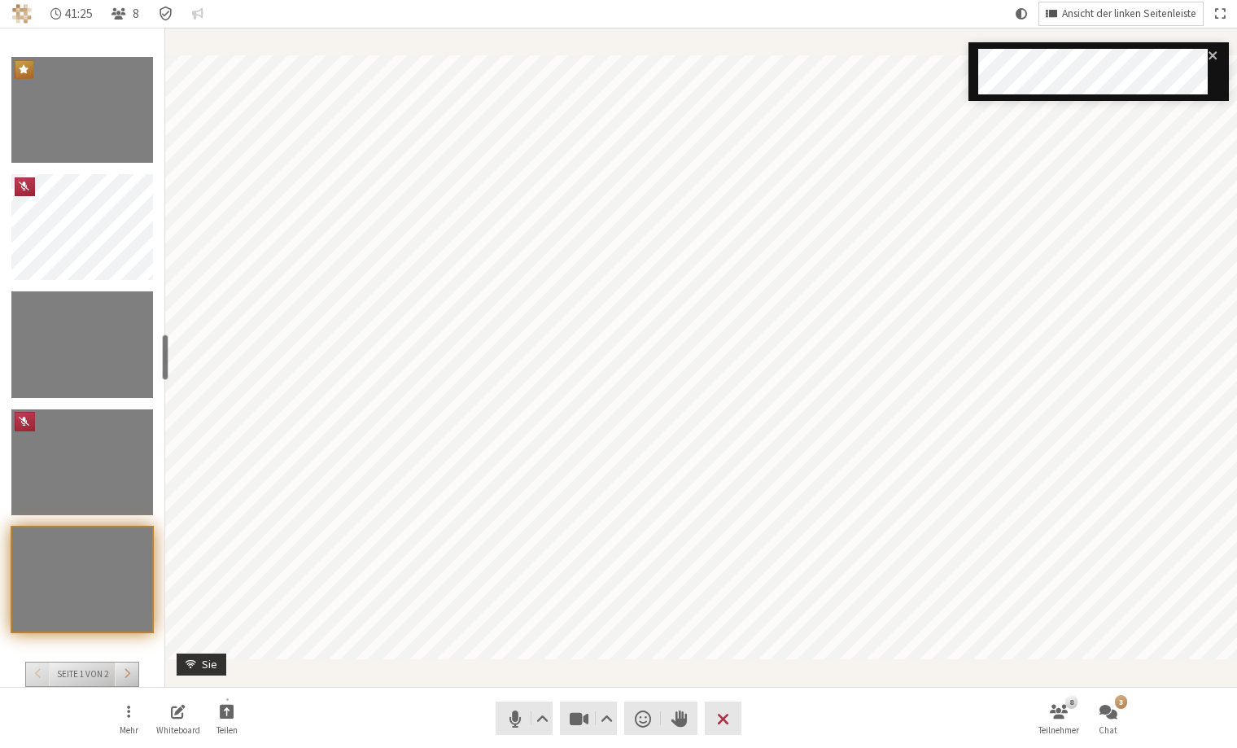
click at [1151, 19] on span "Ansicht der linken Seitenleiste" at bounding box center [1129, 14] width 134 height 12
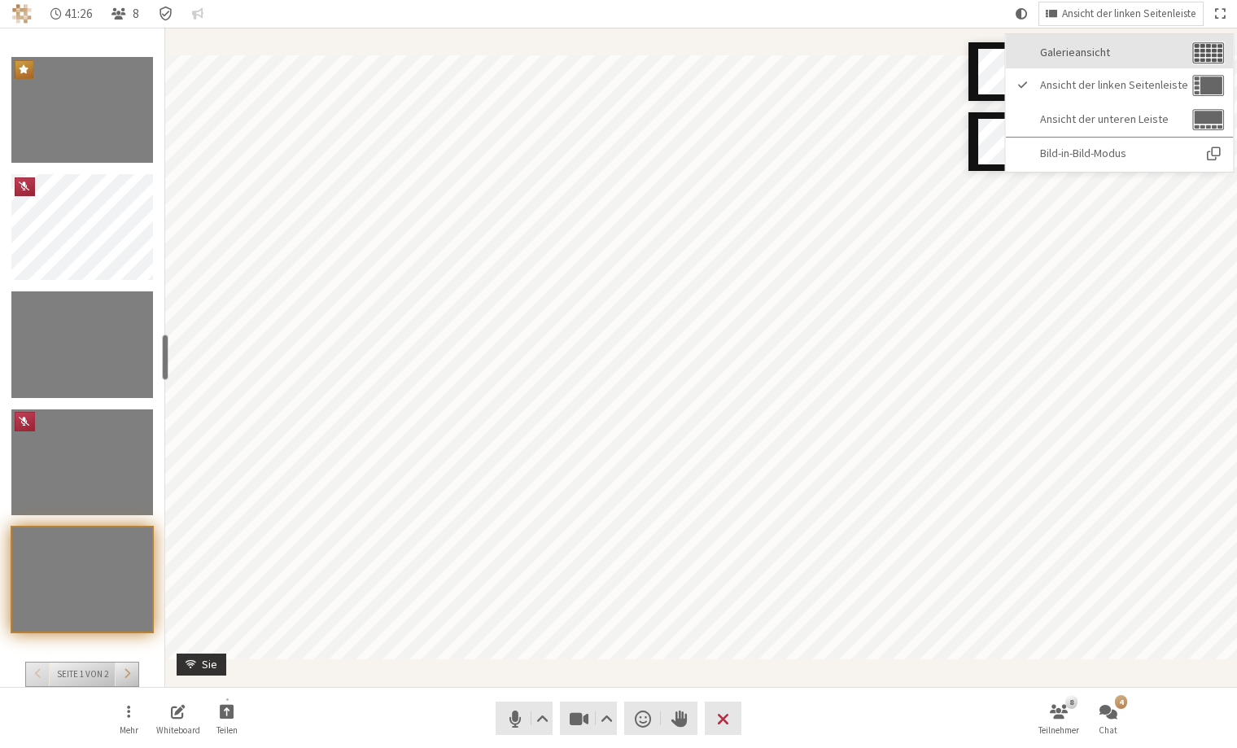
click at [1115, 53] on span "Galerieansicht" at bounding box center [1114, 52] width 149 height 12
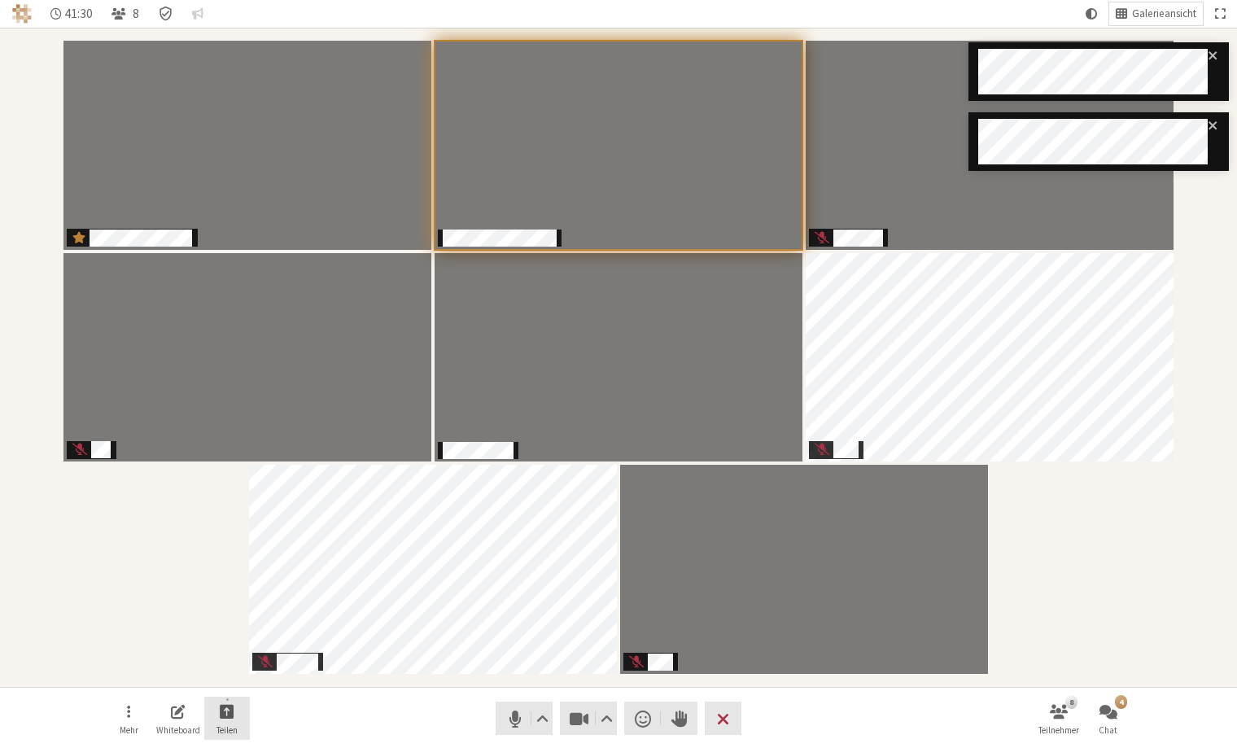
click at [229, 722] on button "Teilen" at bounding box center [227, 718] width 46 height 44
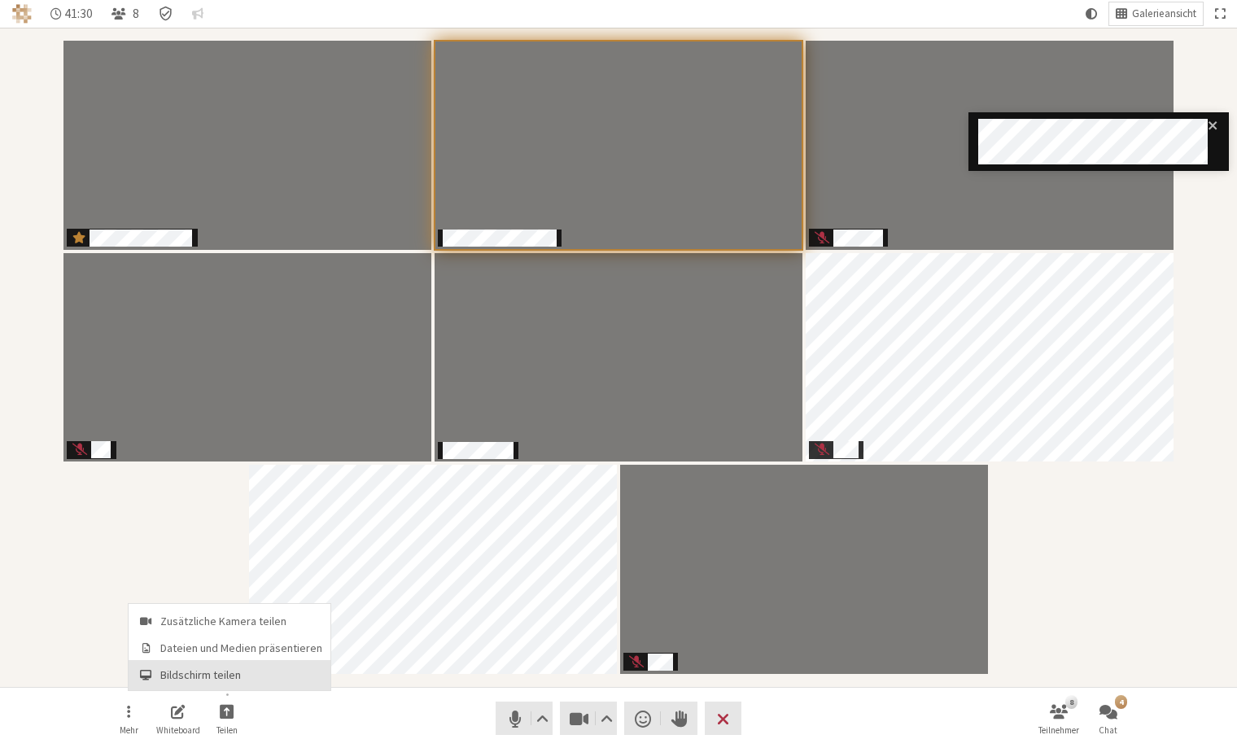
click at [238, 672] on span "Bildschirm teilen" at bounding box center [241, 675] width 162 height 12
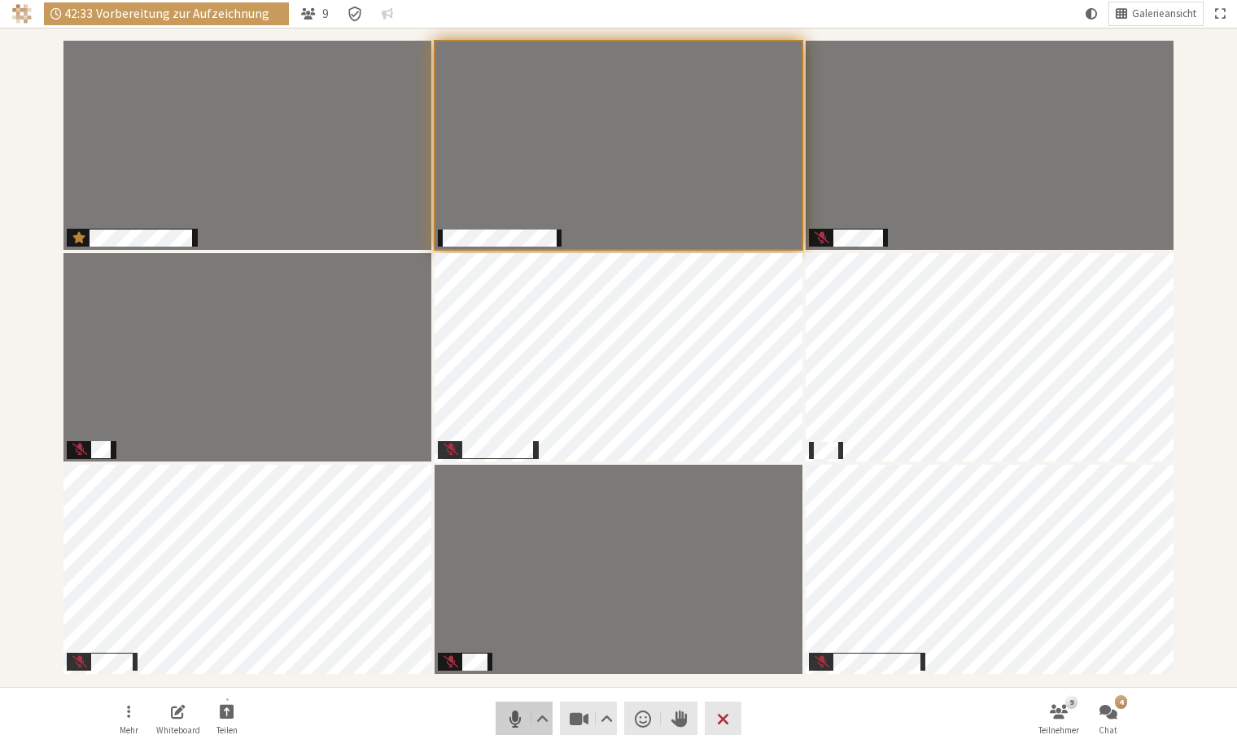
click at [511, 718] on span "Stumm (⌘+Umschalt+A)" at bounding box center [515, 718] width 23 height 23
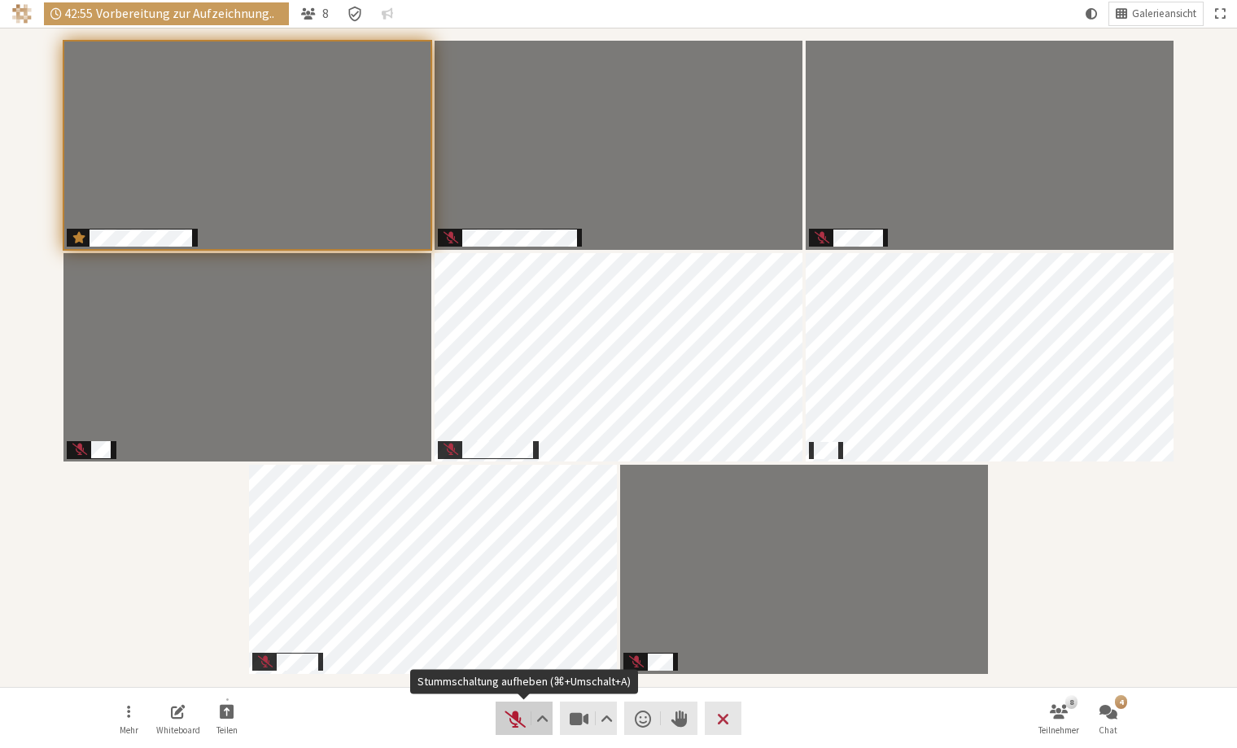
click at [508, 725] on span "Stummschaltung aufheben (⌘+Umschalt+A)" at bounding box center [515, 718] width 23 height 23
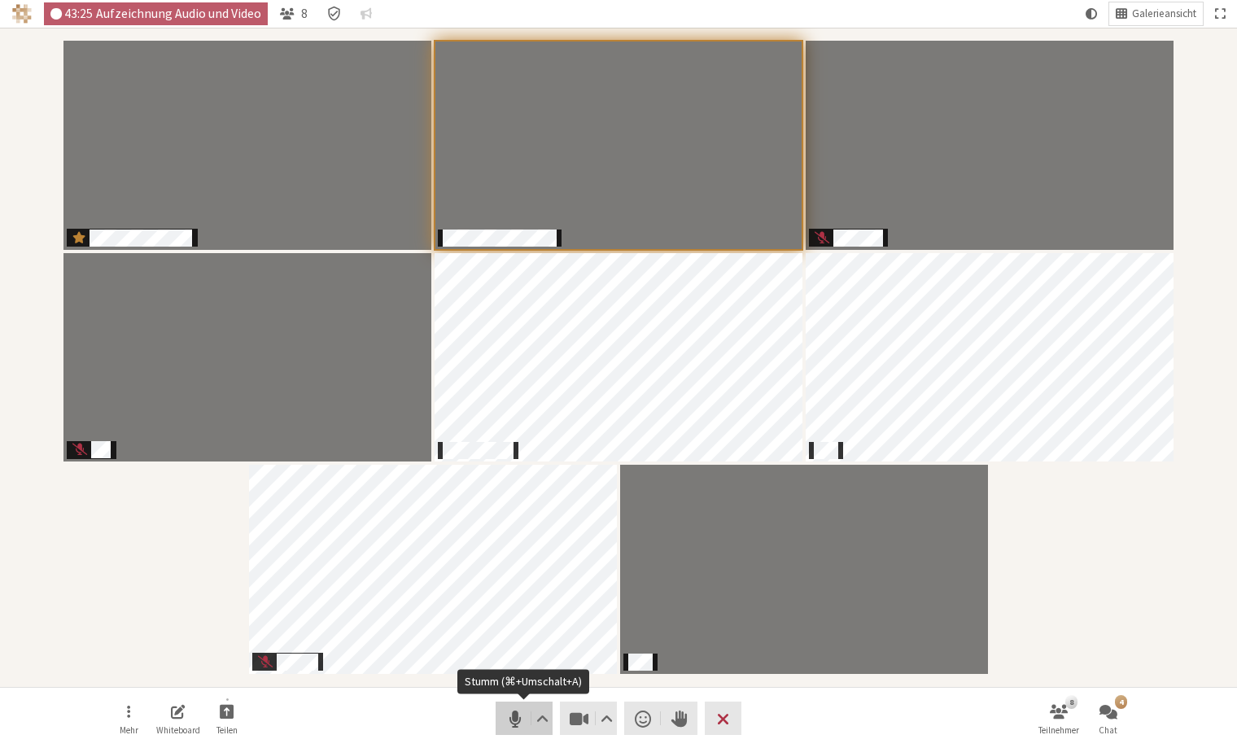
click at [522, 726] on span "Stumm (⌘+Umschalt+A)" at bounding box center [515, 718] width 23 height 23
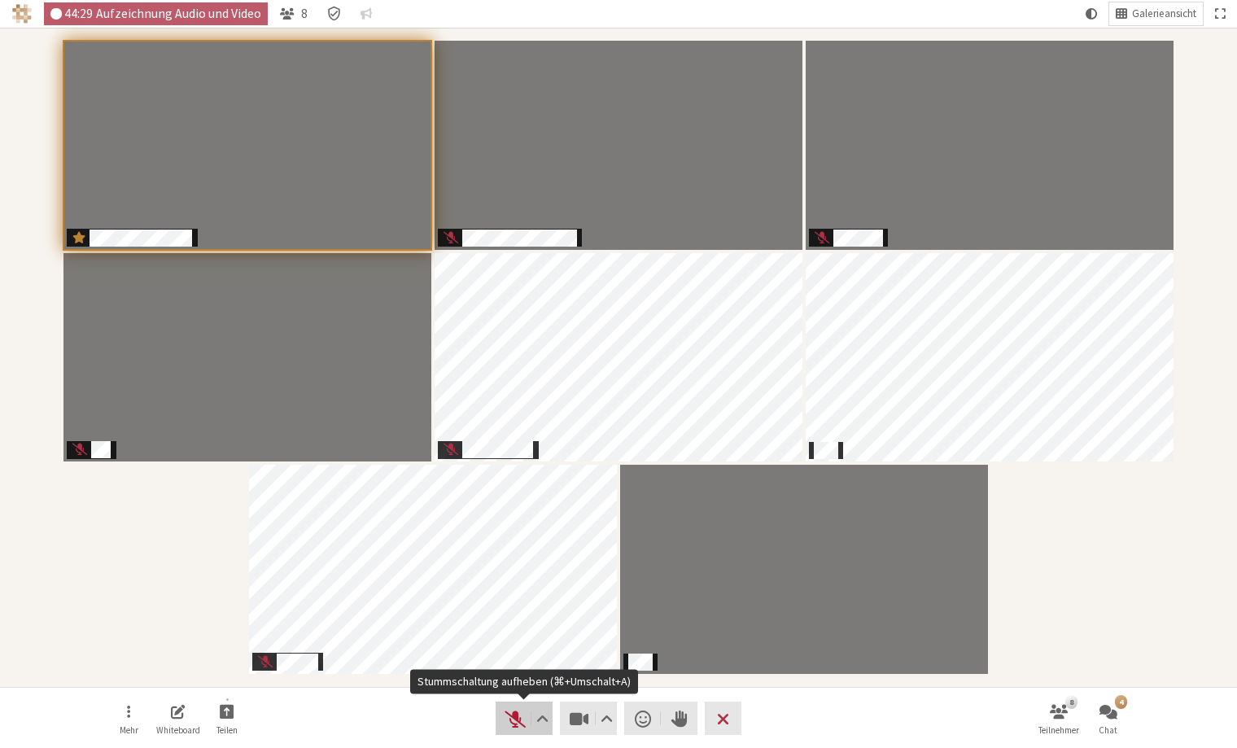
click at [520, 719] on span "Stummschaltung aufheben (⌘+Umschalt+A)" at bounding box center [515, 718] width 23 height 23
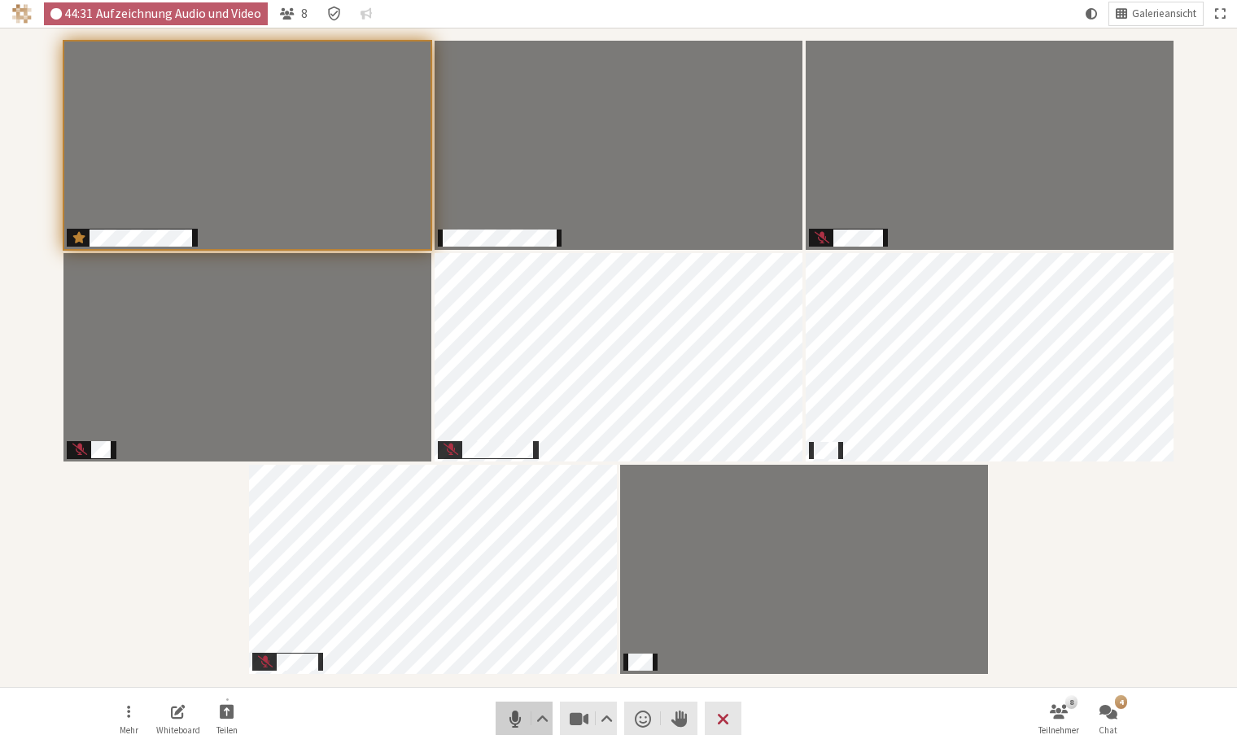
click at [511, 719] on span "Stumm (⌘+Umschalt+A)" at bounding box center [515, 718] width 23 height 23
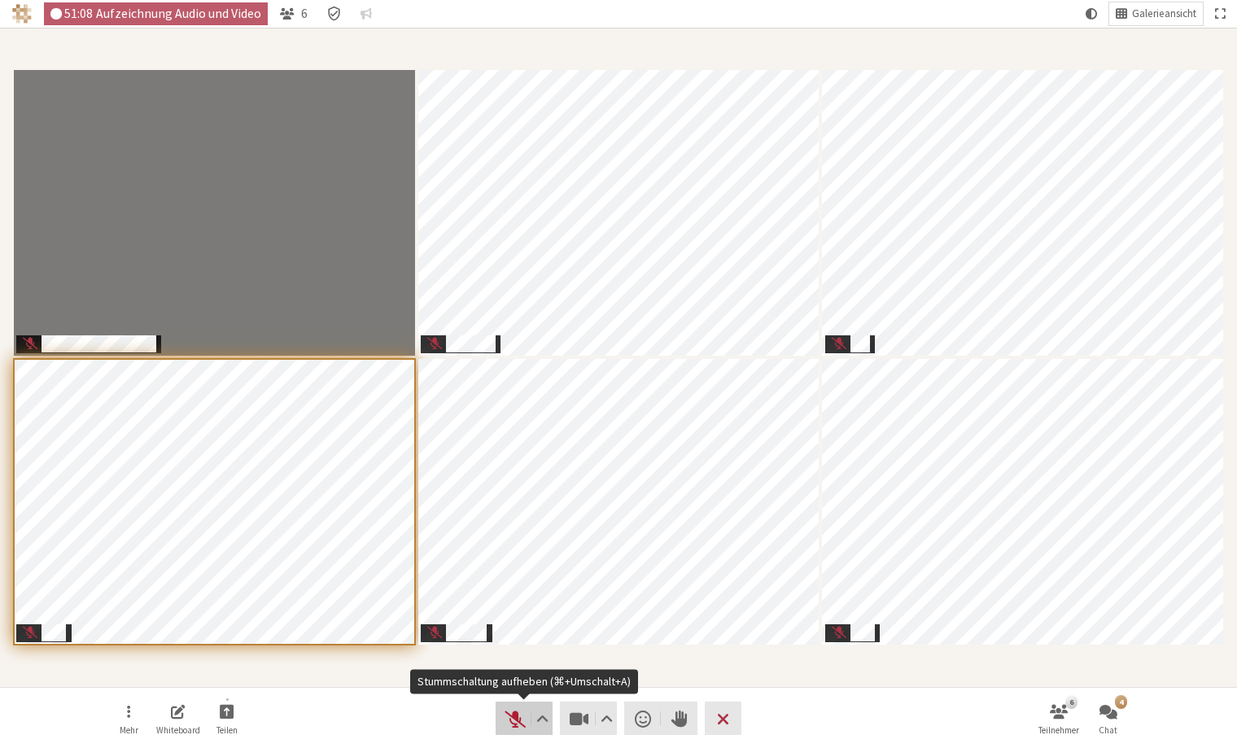
click at [518, 718] on span "Stummschaltung aufheben (⌘+Umschalt+A)" at bounding box center [515, 718] width 23 height 23
